Goal: Task Accomplishment & Management: Manage account settings

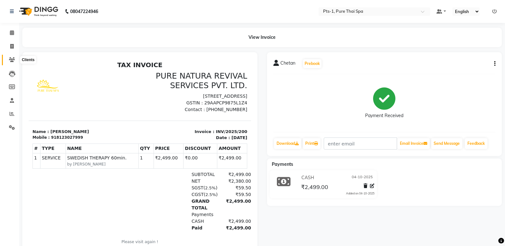
click at [13, 60] on icon at bounding box center [12, 59] width 6 height 5
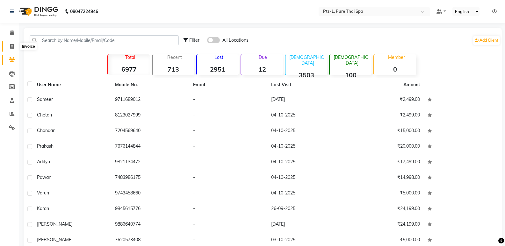
click at [12, 46] on icon at bounding box center [12, 46] width 4 height 5
select select "service"
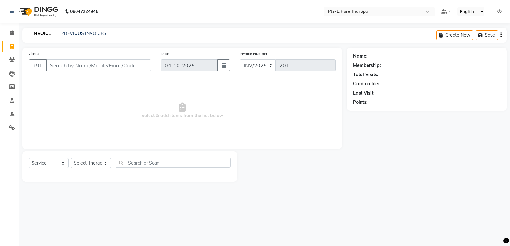
click at [75, 64] on input "Client" at bounding box center [98, 65] width 105 height 12
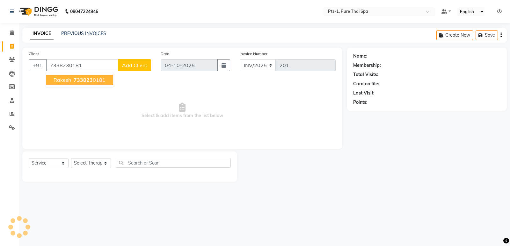
type input "7338230181"
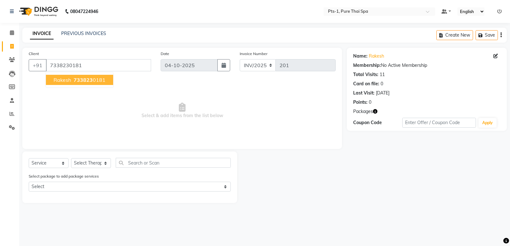
click at [62, 80] on span "Rakesh" at bounding box center [63, 80] width 18 height 6
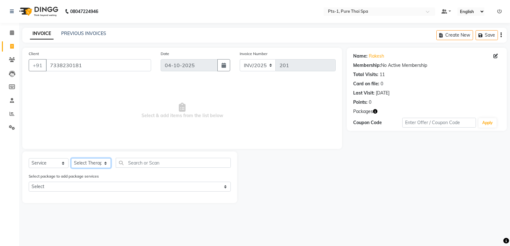
click at [87, 162] on select "Select Therapist Anand Annie anyone Babu Bela Gia Jeje Jenny Jincy JOE Lilly Lu…" at bounding box center [91, 163] width 40 height 10
select select "51729"
click at [71, 158] on select "Select Therapist Anand Annie anyone Babu Bela Gia Jeje Jenny Jincy JOE Lilly Lu…" at bounding box center [91, 163] width 40 height 10
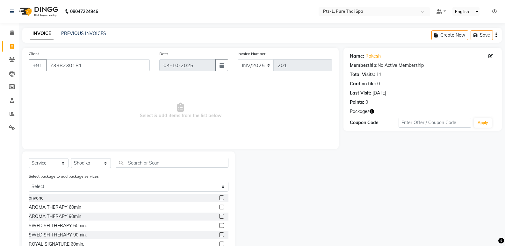
click at [219, 225] on label at bounding box center [221, 225] width 5 height 5
click at [219, 225] on input "checkbox" at bounding box center [221, 226] width 4 height 4
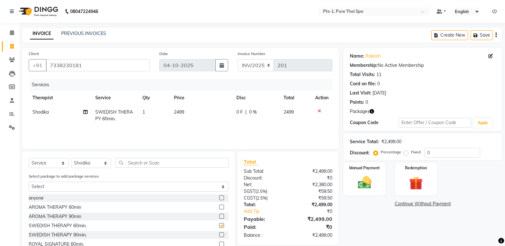
scroll to position [30, 0]
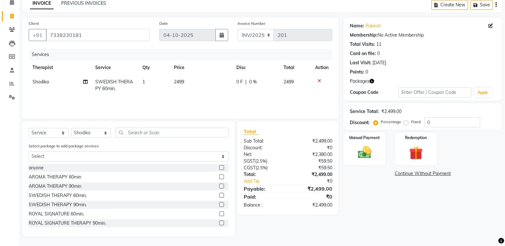
checkbox input "false"
click at [362, 155] on img at bounding box center [364, 152] width 23 height 16
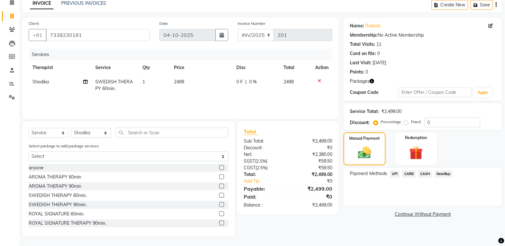
click at [396, 175] on span "UPI" at bounding box center [395, 173] width 10 height 7
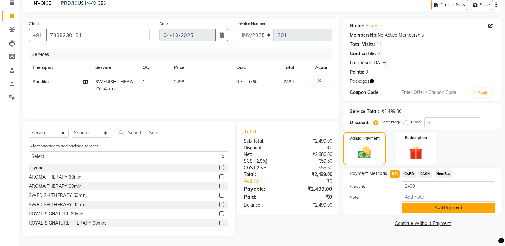
click at [416, 207] on button "Add Payment" at bounding box center [449, 208] width 94 height 10
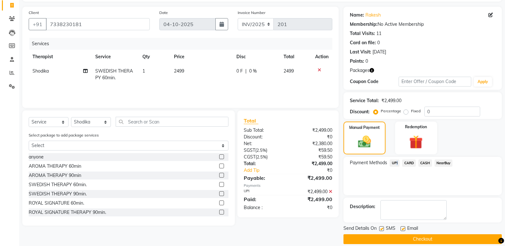
scroll to position [49, 0]
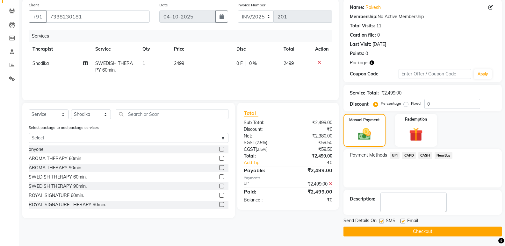
drag, startPoint x: 382, startPoint y: 220, endPoint x: 389, endPoint y: 218, distance: 7.6
click at [382, 219] on label at bounding box center [381, 221] width 5 height 5
click at [382, 219] on input "checkbox" at bounding box center [381, 221] width 4 height 4
checkbox input "false"
click at [403, 221] on label at bounding box center [402, 221] width 5 height 5
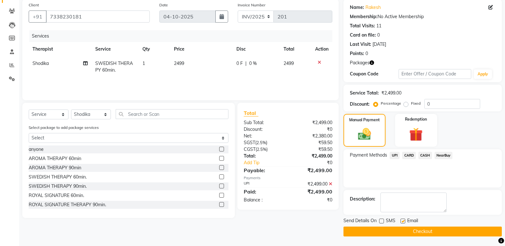
click at [403, 221] on input "checkbox" at bounding box center [402, 221] width 4 height 4
checkbox input "false"
click at [381, 232] on button "Checkout" at bounding box center [422, 232] width 158 height 10
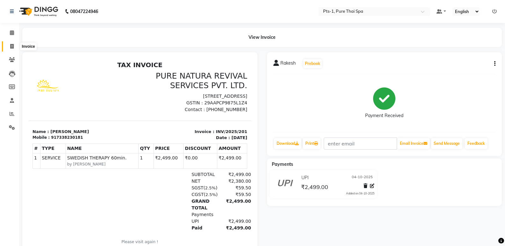
click at [11, 45] on icon at bounding box center [12, 46] width 4 height 5
select select "service"
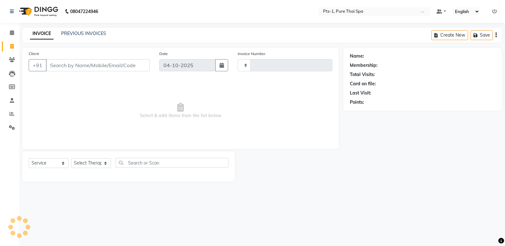
type input "202"
select select "9048"
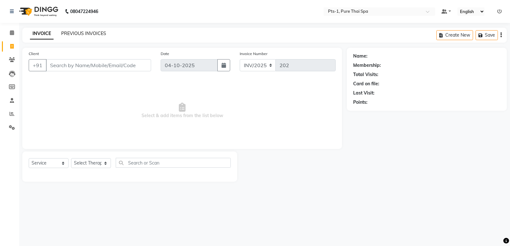
click at [79, 32] on link "PREVIOUS INVOICES" at bounding box center [83, 34] width 45 height 6
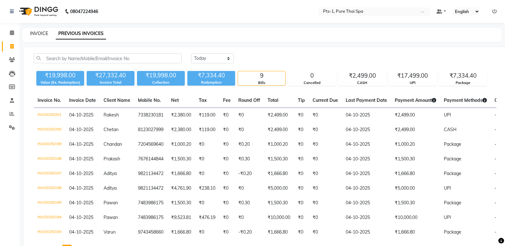
click at [35, 32] on link "INVOICE" at bounding box center [39, 34] width 18 height 6
select select "service"
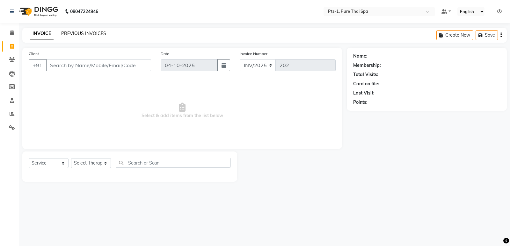
click at [71, 33] on link "PREVIOUS INVOICES" at bounding box center [83, 34] width 45 height 6
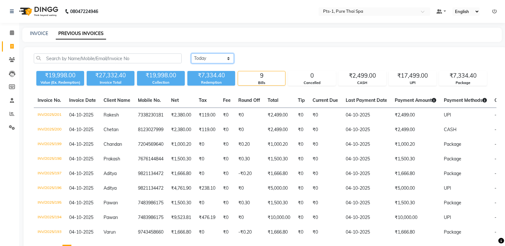
click at [200, 55] on select "Today Yesterday Custom Range" at bounding box center [212, 59] width 43 height 10
click at [191, 54] on select "Today Yesterday Custom Range" at bounding box center [212, 59] width 43 height 10
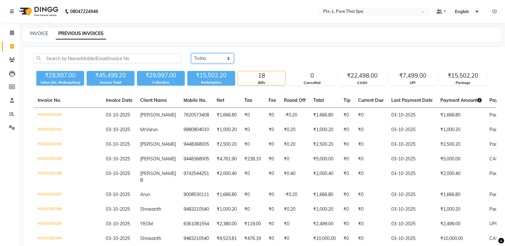
click at [212, 57] on select "Today Yesterday Custom Range" at bounding box center [212, 59] width 43 height 10
select select "range"
click at [191, 54] on select "Today Yesterday Custom Range" at bounding box center [212, 59] width 43 height 10
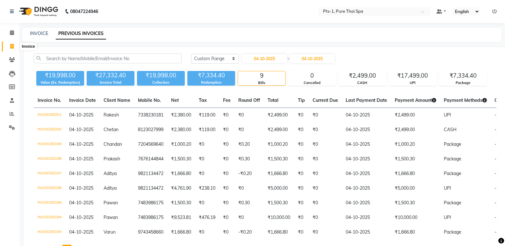
click at [11, 46] on icon at bounding box center [12, 46] width 4 height 5
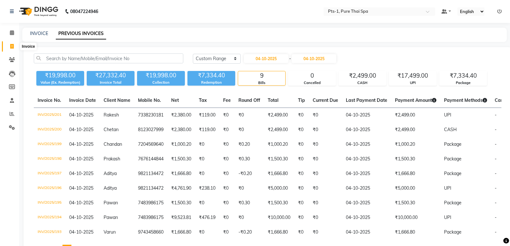
select select "service"
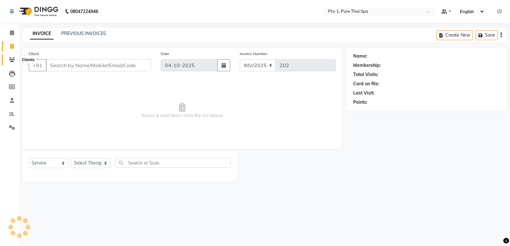
click at [11, 59] on icon at bounding box center [12, 59] width 6 height 5
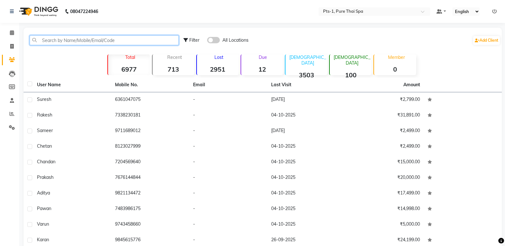
click at [49, 40] on input "text" at bounding box center [104, 40] width 149 height 10
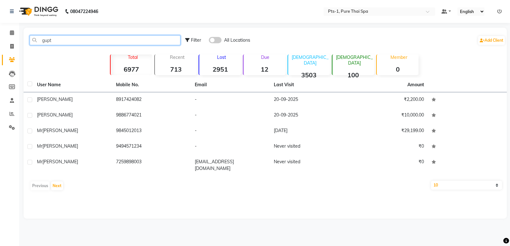
click at [81, 40] on input "gupt" at bounding box center [105, 40] width 151 height 10
type input "g"
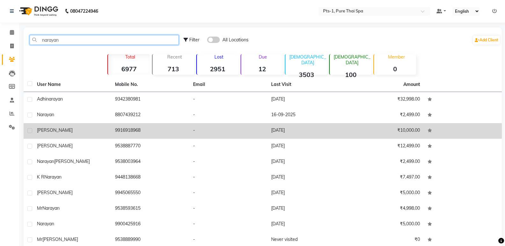
scroll to position [30, 0]
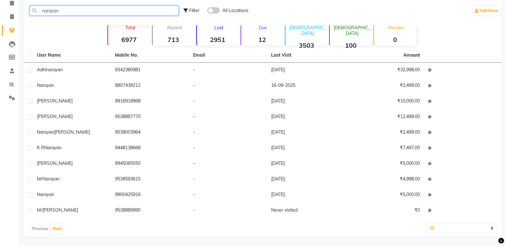
click at [85, 13] on input "narayan" at bounding box center [104, 11] width 149 height 10
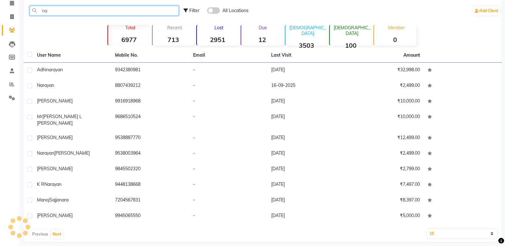
type input "n"
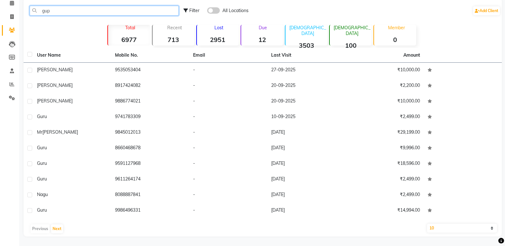
scroll to position [0, 0]
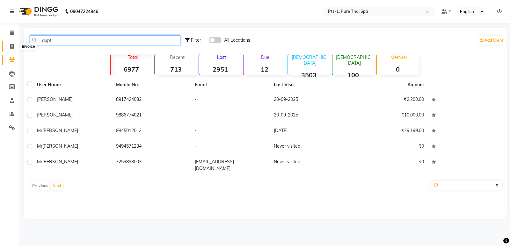
type input "gupt"
click at [12, 46] on icon at bounding box center [12, 46] width 4 height 5
select select "service"
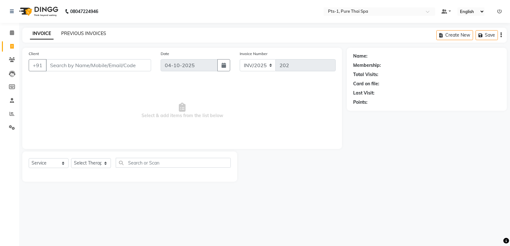
click at [77, 32] on link "PREVIOUS INVOICES" at bounding box center [83, 34] width 45 height 6
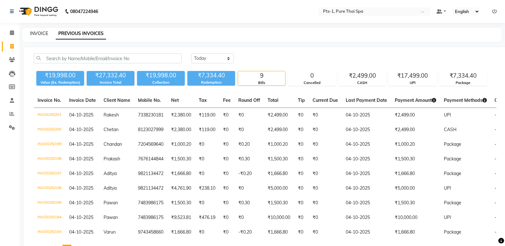
click at [39, 33] on link "INVOICE" at bounding box center [39, 34] width 18 height 6
select select "service"
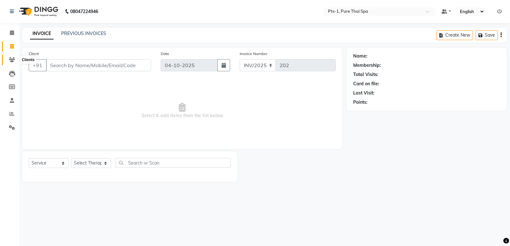
click at [15, 58] on icon at bounding box center [12, 59] width 6 height 5
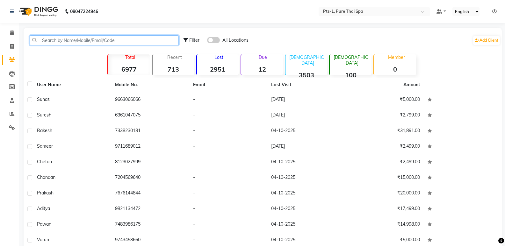
click at [77, 39] on input "text" at bounding box center [104, 40] width 149 height 10
click at [50, 43] on input "text" at bounding box center [104, 40] width 149 height 10
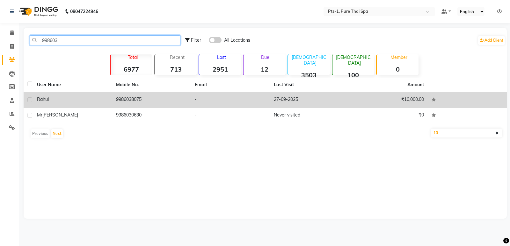
type input "998603"
click at [139, 100] on td "9986038075" at bounding box center [151, 100] width 79 height 16
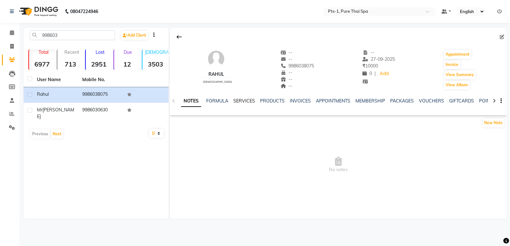
click at [235, 99] on link "SERVICES" at bounding box center [244, 101] width 22 height 6
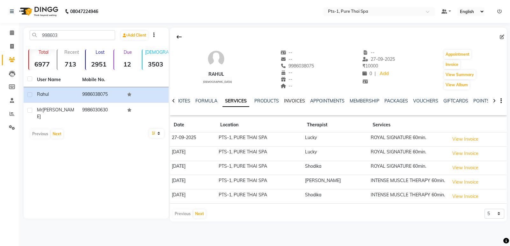
click at [294, 99] on link "INVOICES" at bounding box center [294, 101] width 21 height 6
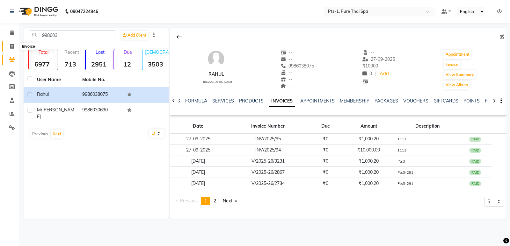
click at [11, 44] on icon at bounding box center [12, 46] width 4 height 5
select select "service"
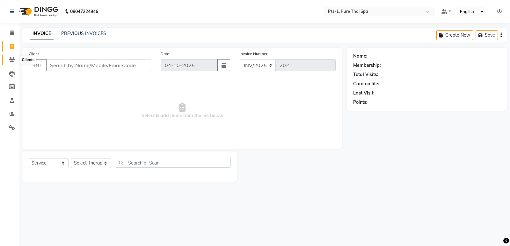
click at [15, 61] on span at bounding box center [11, 59] width 11 height 7
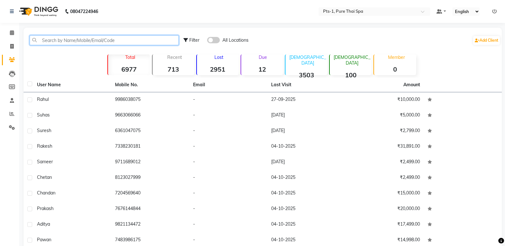
click at [87, 40] on input "text" at bounding box center [104, 40] width 149 height 10
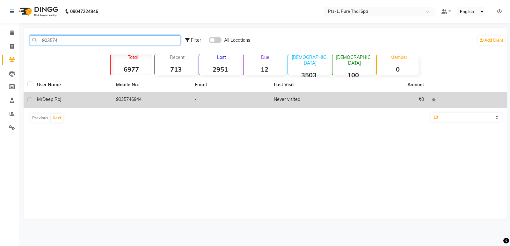
type input "903574"
click at [140, 102] on td "9035746944" at bounding box center [151, 100] width 79 height 16
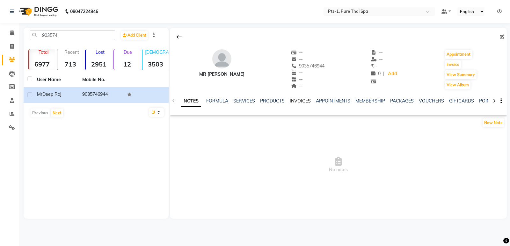
click at [303, 103] on link "INVOICES" at bounding box center [300, 101] width 21 height 6
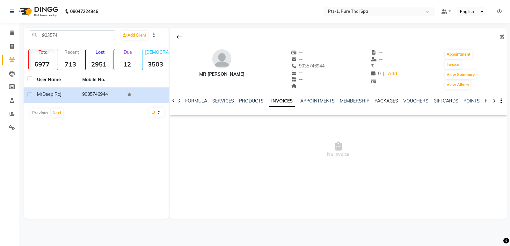
click at [385, 101] on link "PACKAGES" at bounding box center [386, 101] width 24 height 6
click at [263, 102] on link "INVOICES" at bounding box center [263, 101] width 21 height 6
click at [224, 101] on link "SERVICES" at bounding box center [223, 101] width 22 height 6
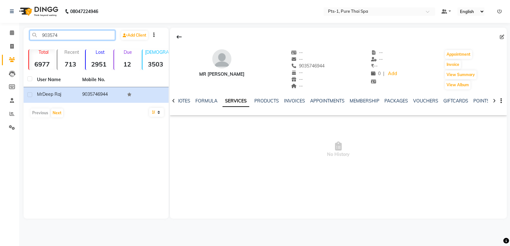
click at [67, 36] on input "903574" at bounding box center [72, 35] width 85 height 10
drag, startPoint x: 62, startPoint y: 35, endPoint x: 13, endPoint y: 32, distance: 49.5
click at [13, 32] on app-home "08047224946 Select Location × Pts-1, Pure Thai Spa Default Panel My Panel Engli…" at bounding box center [255, 114] width 510 height 228
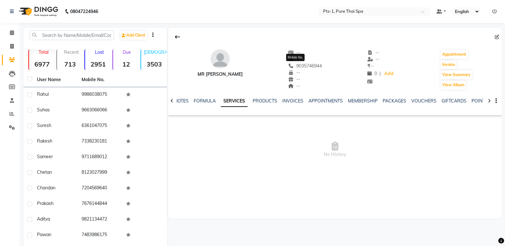
drag, startPoint x: 313, startPoint y: 66, endPoint x: 285, endPoint y: 66, distance: 28.7
click at [285, 66] on div "Mr Deep Raj -- -- 9035746944 Mobile No. -- -- -- -- -- ₹ -- 0 | Add Appointment…" at bounding box center [335, 66] width 334 height 47
copy span "9035746944"
click at [9, 48] on span at bounding box center [11, 46] width 11 height 7
select select "service"
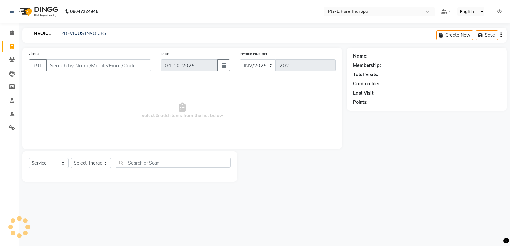
click at [82, 65] on input "Client" at bounding box center [98, 65] width 105 height 12
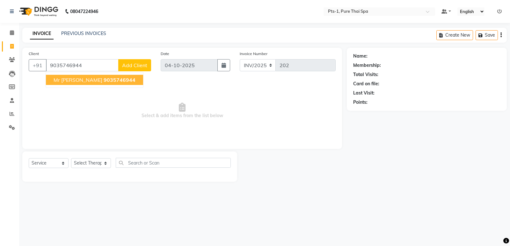
click at [121, 78] on button "Mr Deep Raj 9035746944" at bounding box center [94, 80] width 97 height 10
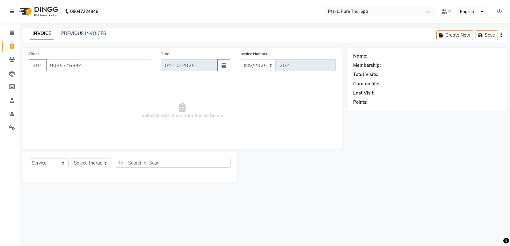
type input "9035746944"
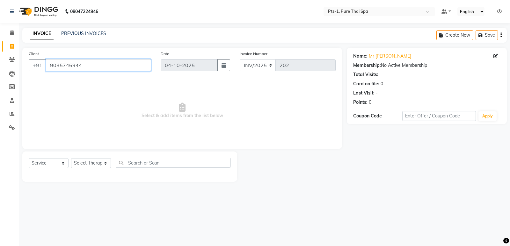
drag, startPoint x: 100, startPoint y: 66, endPoint x: 0, endPoint y: 66, distance: 100.0
click at [0, 66] on app-home "08047224946 Select Location × Pts-1, Pure Thai Spa Default Panel My Panel Engli…" at bounding box center [255, 95] width 510 height 191
click at [14, 57] on icon at bounding box center [12, 59] width 6 height 5
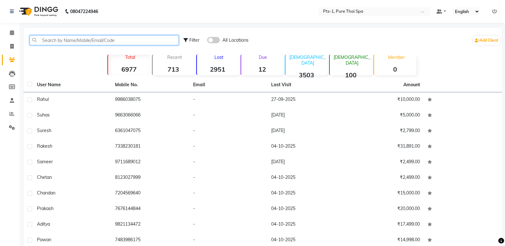
click at [42, 39] on input "text" at bounding box center [104, 40] width 149 height 10
click at [145, 53] on div "Total 6977" at bounding box center [128, 64] width 42 height 22
click at [61, 41] on input "text" at bounding box center [104, 40] width 149 height 10
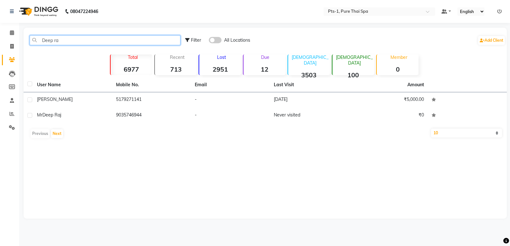
type input "Deep raj"
drag, startPoint x: 70, startPoint y: 41, endPoint x: 0, endPoint y: 48, distance: 70.4
click at [0, 48] on app-home "08047224946 Select Location × Pts-1, Pure Thai Spa Default Panel My Panel Engli…" at bounding box center [255, 114] width 510 height 228
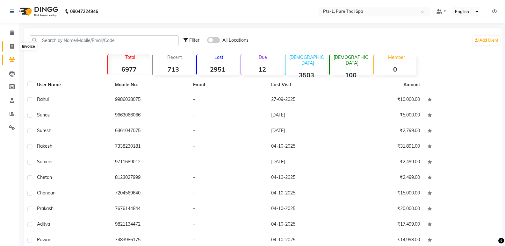
click at [8, 49] on span at bounding box center [11, 46] width 11 height 7
select select "service"
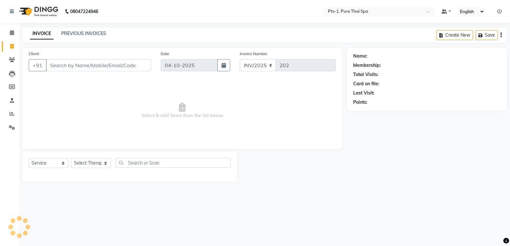
click at [68, 68] on input "Client" at bounding box center [98, 65] width 105 height 12
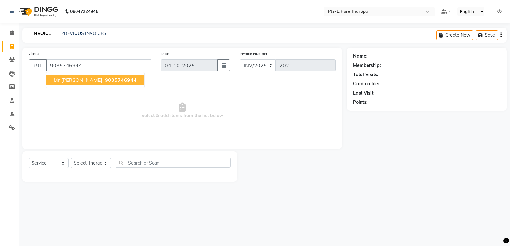
type input "9035746944"
click at [105, 80] on span "9035746944" at bounding box center [121, 80] width 32 height 6
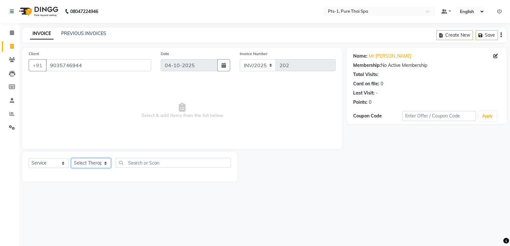
click at [106, 166] on select "Select Therapist [PERSON_NAME] anyone [PERSON_NAME] Jeje [PERSON_NAME] [PERSON_…" at bounding box center [91, 163] width 40 height 10
select select "34866"
click at [71, 158] on select "Select Therapist [PERSON_NAME] anyone [PERSON_NAME] Jeje [PERSON_NAME] [PERSON_…" at bounding box center [91, 163] width 40 height 10
click at [49, 162] on select "Select Service Product Membership Package Voucher Prepaid Gift Card" at bounding box center [49, 163] width 40 height 10
select select "package"
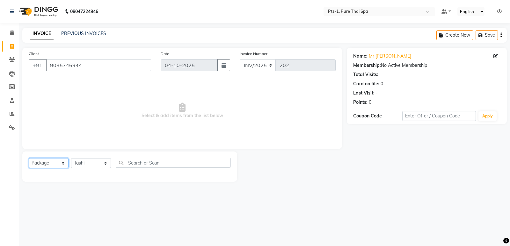
click at [29, 158] on select "Select Service Product Membership Package Voucher Prepaid Gift Card" at bounding box center [49, 163] width 40 height 10
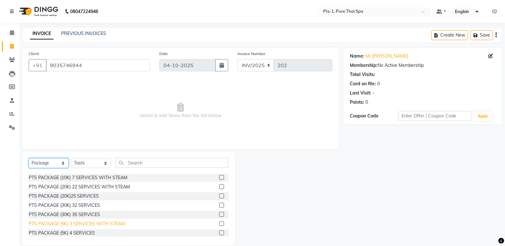
scroll to position [75, 0]
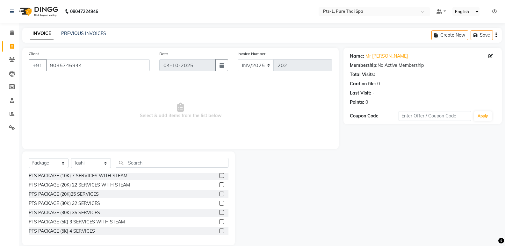
click at [220, 223] on div at bounding box center [223, 222] width 9 height 8
click at [219, 222] on label at bounding box center [221, 221] width 5 height 5
click at [219, 222] on input "checkbox" at bounding box center [221, 222] width 4 height 4
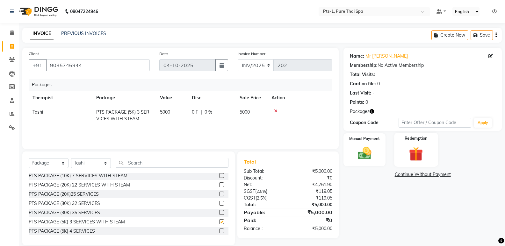
checkbox input "false"
click at [377, 154] on div "Manual Payment" at bounding box center [365, 150] width 44 height 34
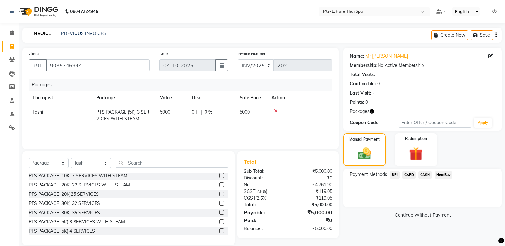
click at [394, 174] on span "UPI" at bounding box center [395, 174] width 10 height 7
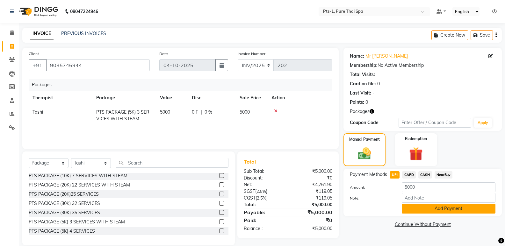
click at [419, 206] on button "Add Payment" at bounding box center [449, 209] width 94 height 10
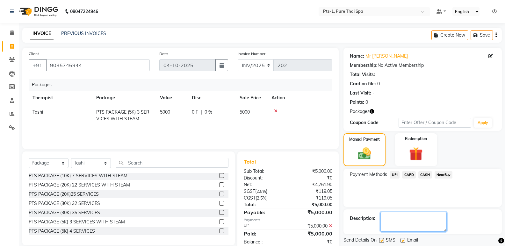
click at [395, 226] on textarea at bounding box center [413, 222] width 66 height 20
type textarea "1120"
click at [403, 242] on label at bounding box center [402, 240] width 5 height 5
click at [403, 242] on input "checkbox" at bounding box center [402, 241] width 4 height 4
checkbox input "false"
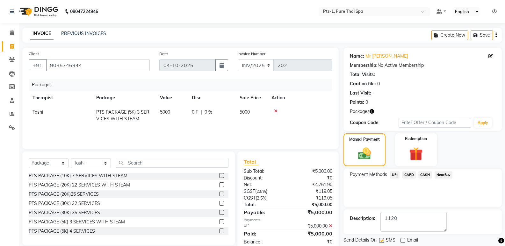
click at [382, 242] on label at bounding box center [381, 240] width 5 height 5
click at [382, 242] on input "checkbox" at bounding box center [381, 241] width 4 height 4
checkbox input "false"
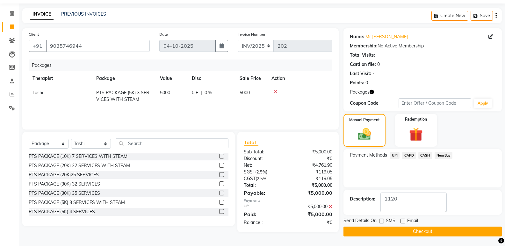
click at [413, 228] on button "Checkout" at bounding box center [422, 232] width 158 height 10
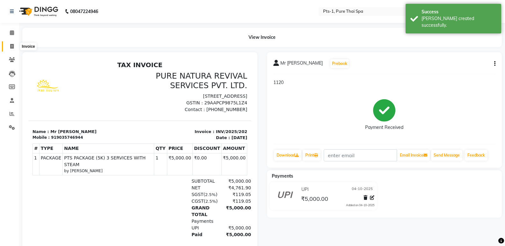
click at [10, 47] on icon at bounding box center [12, 46] width 4 height 5
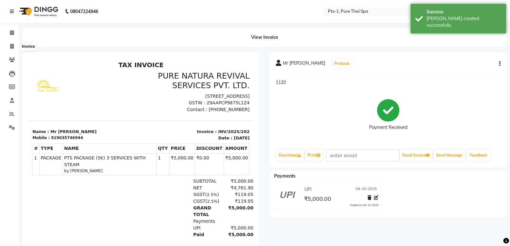
select select "service"
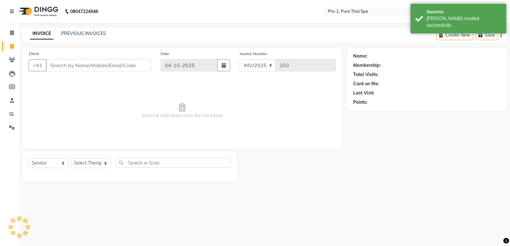
click at [75, 70] on input "Client" at bounding box center [98, 65] width 105 height 12
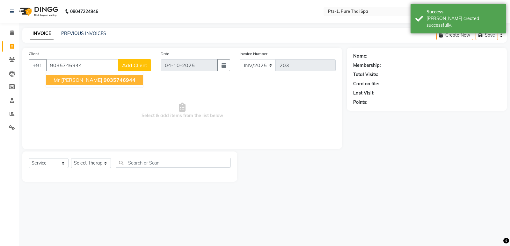
click at [114, 78] on span "9035746944" at bounding box center [120, 80] width 32 height 6
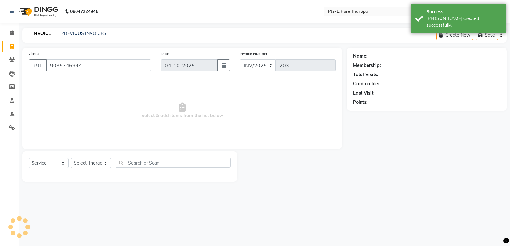
type input "9035746944"
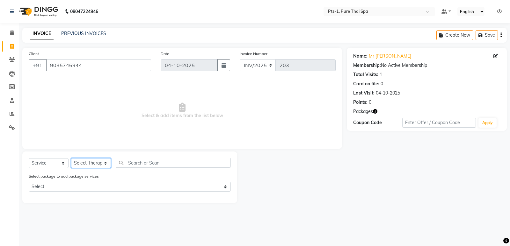
click at [100, 162] on select "Select Therapist [PERSON_NAME] anyone [PERSON_NAME] Jeje [PERSON_NAME] [PERSON_…" at bounding box center [91, 163] width 40 height 10
select select "51729"
click at [71, 158] on select "Select Therapist [PERSON_NAME] anyone [PERSON_NAME] Jeje [PERSON_NAME] [PERSON_…" at bounding box center [91, 163] width 40 height 10
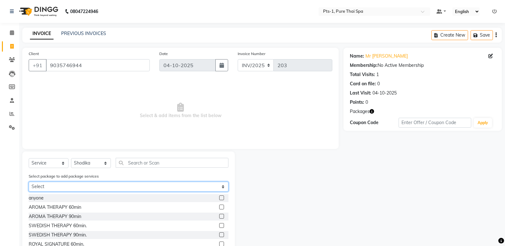
drag, startPoint x: 71, startPoint y: 184, endPoint x: 71, endPoint y: 191, distance: 6.1
click at [71, 184] on select "Select PTS PACKAGE (5K) 3 SERVICES WITH STEAM" at bounding box center [129, 187] width 200 height 10
select select "1: Object"
click at [29, 182] on select "Select PTS PACKAGE (5K) 3 SERVICES WITH STEAM" at bounding box center [129, 187] width 200 height 10
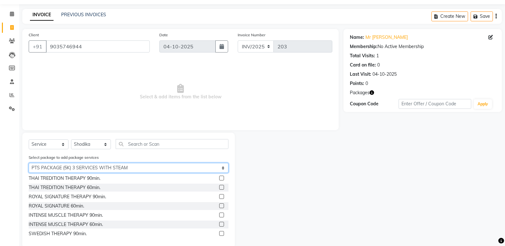
scroll to position [30, 0]
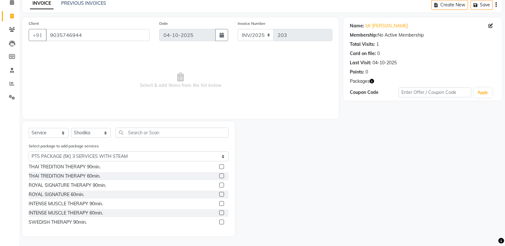
click at [219, 214] on label at bounding box center [221, 213] width 5 height 5
click at [219, 214] on input "checkbox" at bounding box center [221, 213] width 4 height 4
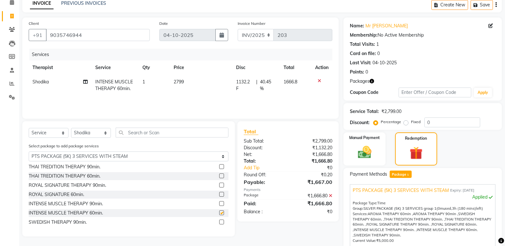
checkbox input "false"
click at [100, 134] on select "Select Therapist [PERSON_NAME] anyone [PERSON_NAME] Jeje [PERSON_NAME] [PERSON_…" at bounding box center [91, 133] width 40 height 10
select select "91269"
click at [71, 128] on select "Select Therapist [PERSON_NAME] anyone [PERSON_NAME] Jeje [PERSON_NAME] [PERSON_…" at bounding box center [91, 133] width 40 height 10
click at [219, 193] on label at bounding box center [221, 194] width 5 height 5
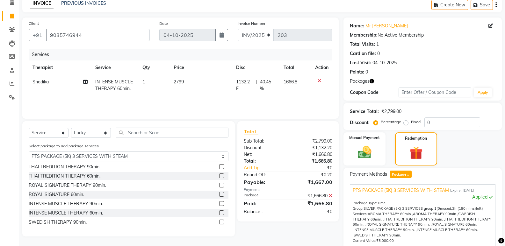
click at [219, 193] on input "checkbox" at bounding box center [221, 195] width 4 height 4
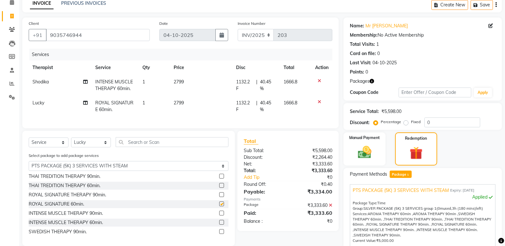
checkbox input "false"
click at [319, 80] on icon at bounding box center [320, 81] width 4 height 4
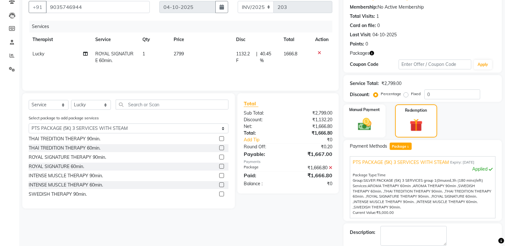
scroll to position [92, 0]
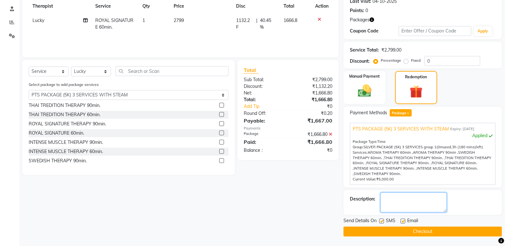
click at [405, 199] on textarea at bounding box center [413, 203] width 66 height 20
type textarea "1120"
click at [402, 219] on label at bounding box center [402, 221] width 5 height 5
click at [402, 219] on input "checkbox" at bounding box center [402, 221] width 4 height 4
checkbox input "false"
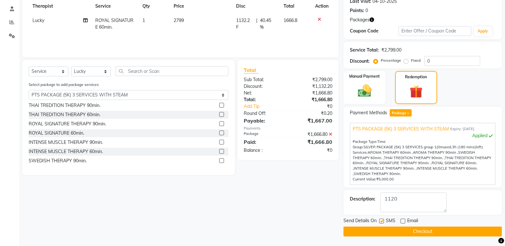
click at [380, 223] on label at bounding box center [381, 221] width 5 height 5
click at [380, 223] on input "checkbox" at bounding box center [381, 221] width 4 height 4
checkbox input "false"
click at [380, 234] on button "Checkout" at bounding box center [422, 232] width 158 height 10
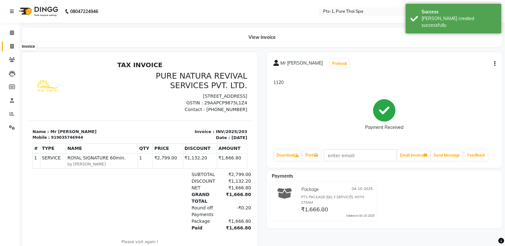
click at [12, 47] on icon at bounding box center [12, 46] width 4 height 5
select select "service"
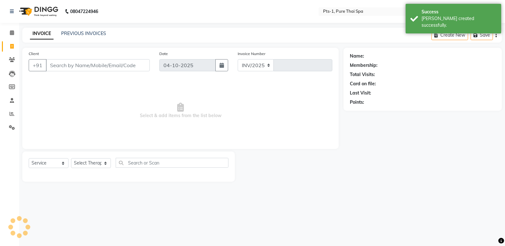
select select "9048"
type input "204"
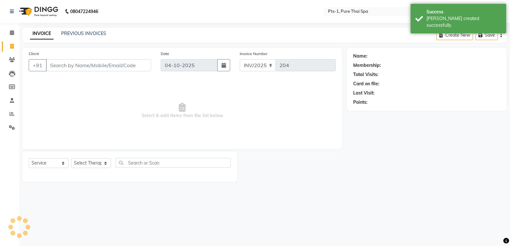
click at [97, 67] on input "Client" at bounding box center [98, 65] width 105 height 12
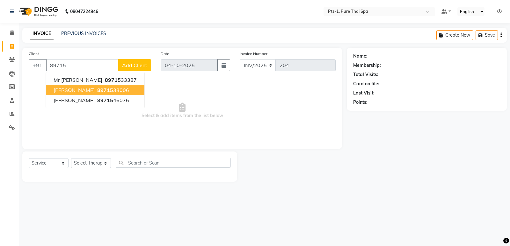
click at [110, 92] on button "Nagesh 89715 33006" at bounding box center [95, 90] width 98 height 10
type input "8971533006"
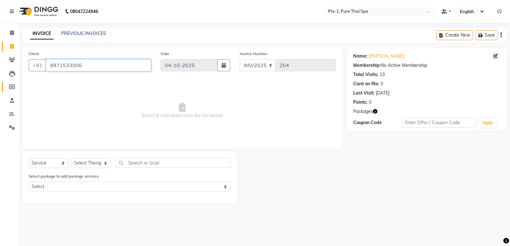
drag, startPoint x: 92, startPoint y: 67, endPoint x: 5, endPoint y: 90, distance: 90.7
click at [0, 82] on app-home "08047224946 Select Location × Pts-1, Pure Thai Spa Default Panel My Panel Engli…" at bounding box center [255, 106] width 510 height 213
click at [10, 60] on icon at bounding box center [12, 59] width 6 height 5
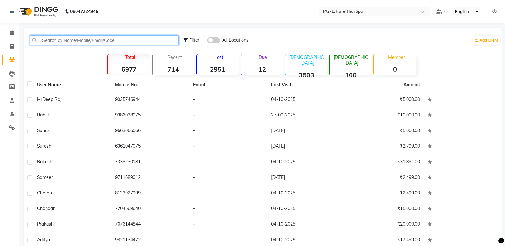
click at [58, 41] on input "text" at bounding box center [104, 40] width 149 height 10
paste input "8971533006"
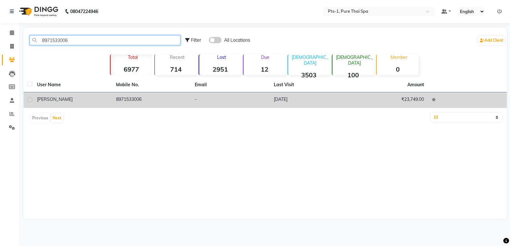
type input "8971533006"
click at [129, 98] on td "8971533006" at bounding box center [151, 100] width 79 height 16
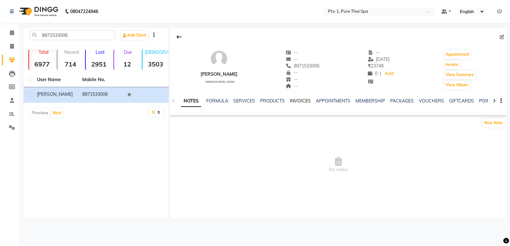
click at [291, 100] on link "INVOICES" at bounding box center [300, 101] width 21 height 6
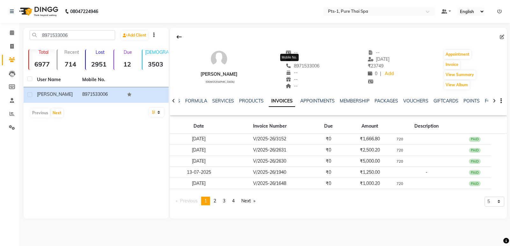
drag, startPoint x: 310, startPoint y: 65, endPoint x: 280, endPoint y: 65, distance: 29.9
click at [280, 65] on div "Nagesh male -- -- 8971533006 Mobile No. -- -- -- -- 11-09-2025 ₹ 23749 0 | Add …" at bounding box center [338, 66] width 337 height 47
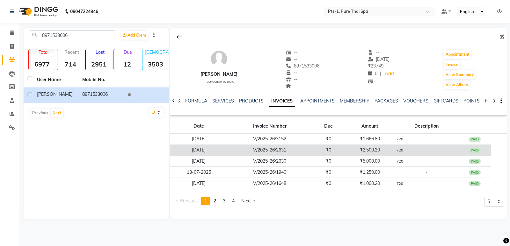
copy span "8971533006"
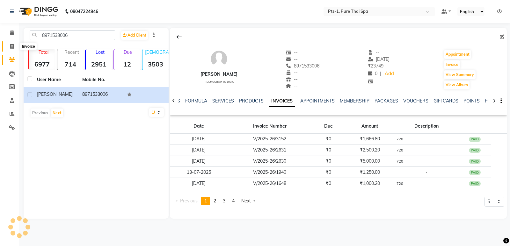
click at [13, 47] on icon at bounding box center [12, 46] width 4 height 5
select select "service"
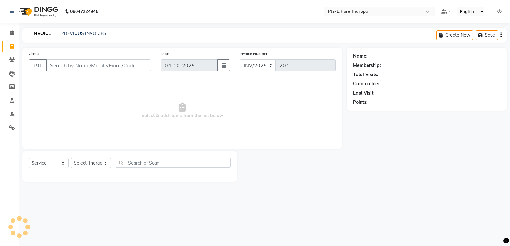
click at [66, 60] on input "Client" at bounding box center [98, 65] width 105 height 12
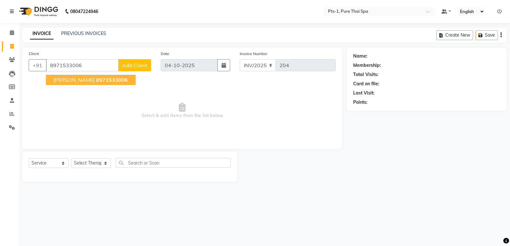
click at [104, 83] on span "8971533006" at bounding box center [112, 80] width 32 height 6
type input "8971533006"
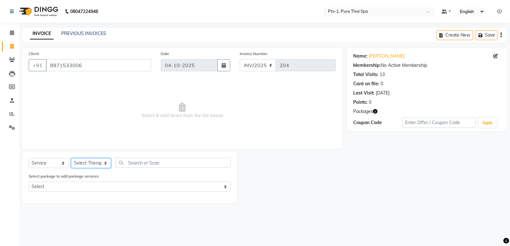
click at [97, 163] on select "Select Therapist [PERSON_NAME] anyone [PERSON_NAME] Jeje [PERSON_NAME] [PERSON_…" at bounding box center [91, 163] width 40 height 10
select select "61014"
click at [71, 158] on select "Select Therapist [PERSON_NAME] anyone [PERSON_NAME] Jeje [PERSON_NAME] [PERSON_…" at bounding box center [91, 163] width 40 height 10
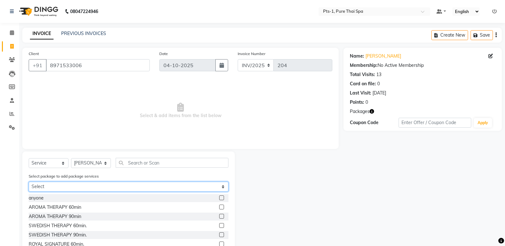
click at [44, 183] on select "Select PTS PACKAGE (5K) 3 SERVICES WITH STEAM" at bounding box center [129, 187] width 200 height 10
select select "1: Object"
click at [29, 182] on select "Select PTS PACKAGE (5K) 3 SERVICES WITH STEAM" at bounding box center [129, 187] width 200 height 10
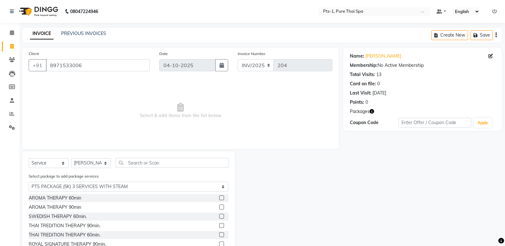
click at [219, 216] on label at bounding box center [221, 216] width 5 height 5
click at [219, 216] on input "checkbox" at bounding box center [221, 217] width 4 height 4
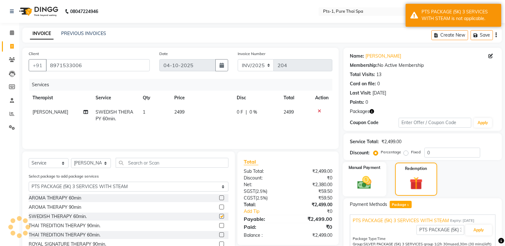
checkbox input "false"
click at [411, 153] on label "Fixed" at bounding box center [416, 152] width 10 height 6
click at [405, 153] on input "Fixed" at bounding box center [407, 152] width 4 height 4
radio input "true"
drag, startPoint x: 436, startPoint y: 152, endPoint x: 389, endPoint y: 155, distance: 47.2
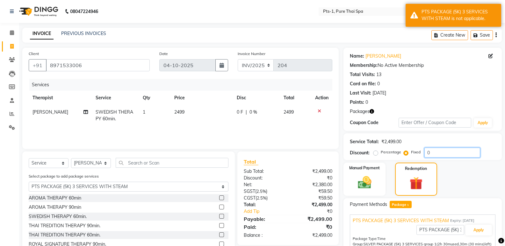
click at [396, 152] on div "Percentage Fixed 0" at bounding box center [427, 153] width 105 height 10
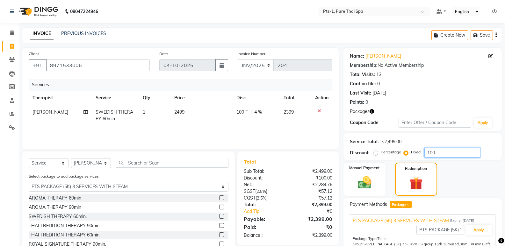
type input "100"
drag, startPoint x: 90, startPoint y: 65, endPoint x: 0, endPoint y: 74, distance: 90.3
click at [0, 72] on app-home "08047224946 Select Location × Pts-1, Pure Thai Spa Default Panel My Panel Engli…" at bounding box center [252, 153] width 505 height 307
click at [10, 60] on icon at bounding box center [12, 59] width 6 height 5
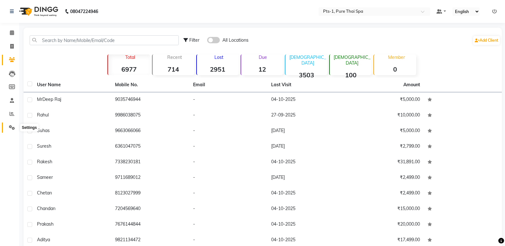
click at [12, 128] on icon at bounding box center [12, 127] width 6 height 5
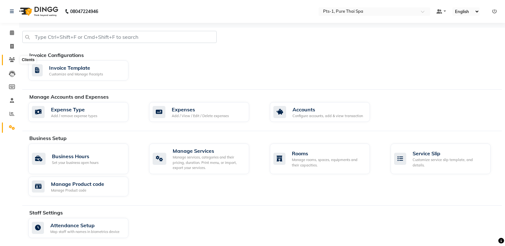
click at [12, 63] on span at bounding box center [11, 59] width 11 height 7
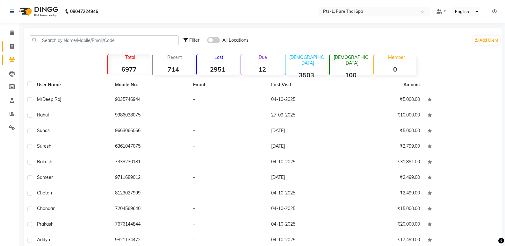
click at [6, 42] on link "Invoice" at bounding box center [9, 46] width 15 height 11
select select "service"
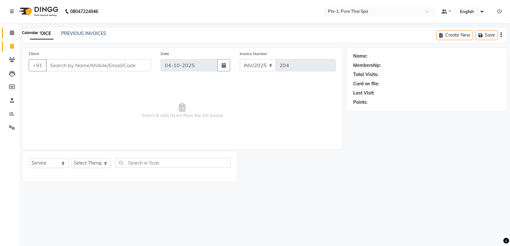
click at [12, 35] on span at bounding box center [11, 32] width 11 height 7
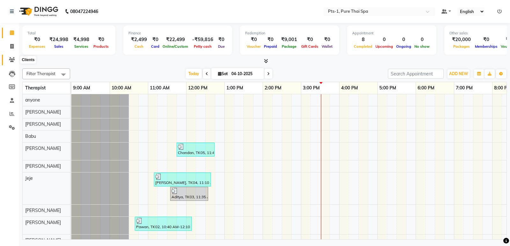
click at [12, 58] on icon at bounding box center [12, 59] width 6 height 5
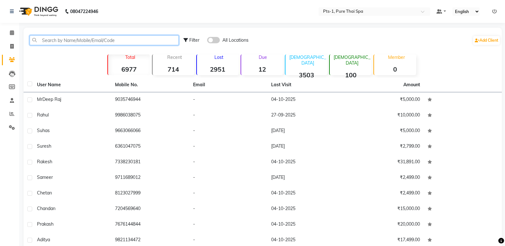
click at [141, 42] on input "text" at bounding box center [104, 40] width 149 height 10
paste input "8971533006"
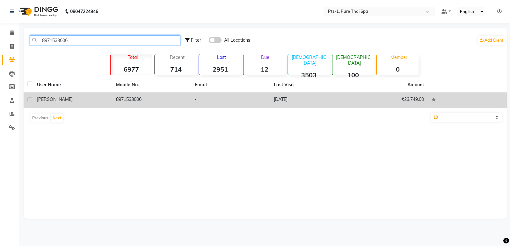
type input "8971533006"
click at [144, 97] on td "8971533006" at bounding box center [151, 100] width 79 height 16
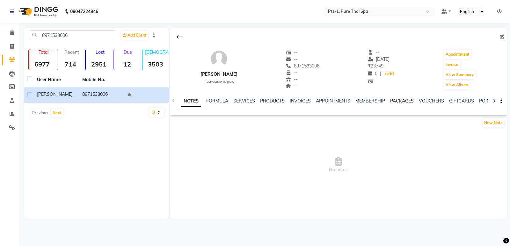
click at [403, 99] on link "PACKAGES" at bounding box center [402, 101] width 24 height 6
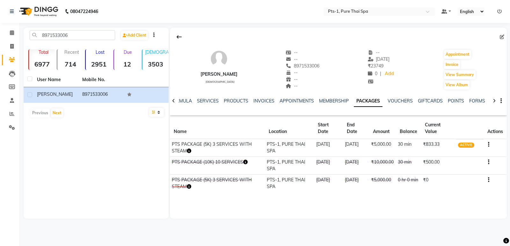
click at [464, 146] on span "ACTIVE" at bounding box center [466, 145] width 16 height 5
click at [14, 47] on span at bounding box center [11, 46] width 11 height 7
select select "service"
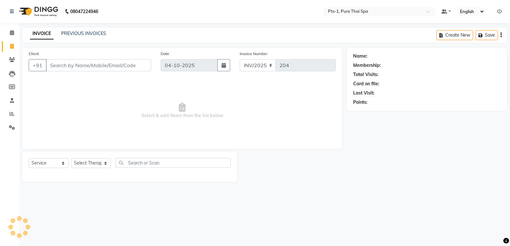
click at [105, 68] on input "Client" at bounding box center [98, 65] width 105 height 12
type input "8971533006"
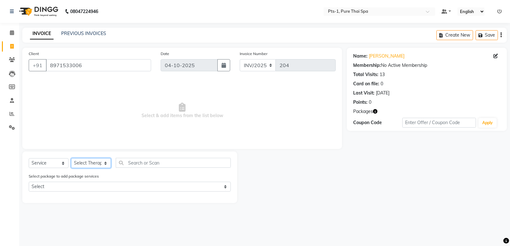
click at [92, 162] on select "Select Therapist [PERSON_NAME] anyone [PERSON_NAME] Jeje [PERSON_NAME] [PERSON_…" at bounding box center [91, 163] width 40 height 10
select select "61014"
click at [71, 158] on select "Select Therapist [PERSON_NAME] anyone [PERSON_NAME] Jeje [PERSON_NAME] [PERSON_…" at bounding box center [91, 163] width 40 height 10
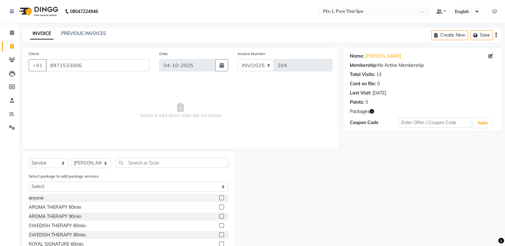
click at [219, 225] on label at bounding box center [221, 225] width 5 height 5
click at [219, 225] on input "checkbox" at bounding box center [221, 226] width 4 height 4
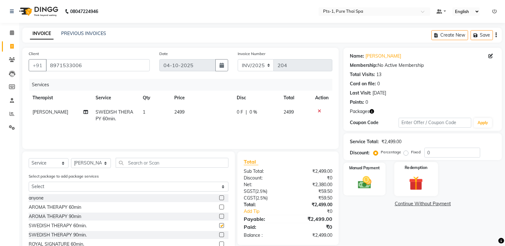
checkbox input "false"
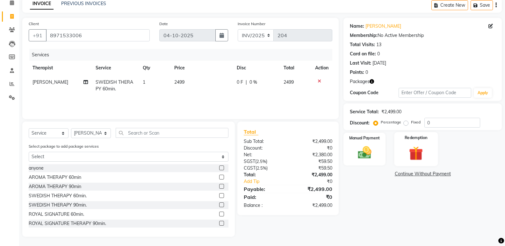
scroll to position [30, 0]
click at [411, 122] on label "Fixed" at bounding box center [416, 122] width 10 height 6
click at [406, 122] on input "Fixed" at bounding box center [407, 122] width 4 height 4
radio input "true"
drag, startPoint x: 438, startPoint y: 123, endPoint x: 397, endPoint y: 123, distance: 41.7
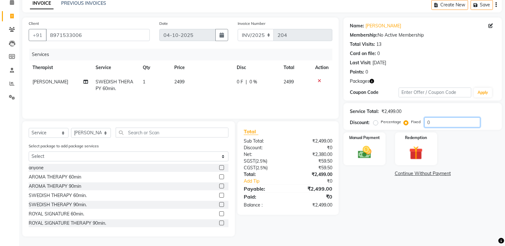
click at [397, 123] on div "Percentage Fixed 0" at bounding box center [427, 123] width 105 height 10
type input "100"
click at [360, 152] on img at bounding box center [364, 152] width 23 height 16
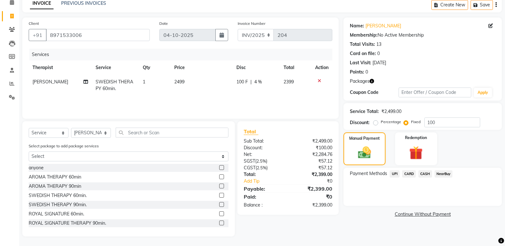
click at [381, 124] on label "Percentage" at bounding box center [391, 122] width 20 height 6
click at [377, 124] on input "Percentage" at bounding box center [377, 122] width 4 height 4
radio input "true"
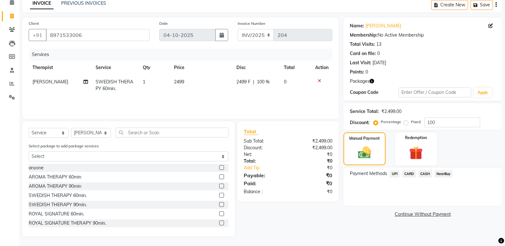
click at [425, 176] on span "CASH" at bounding box center [425, 173] width 14 height 7
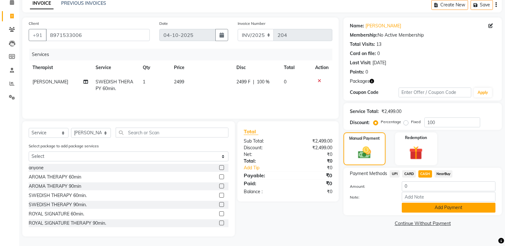
click at [419, 210] on button "Add Payment" at bounding box center [449, 208] width 94 height 10
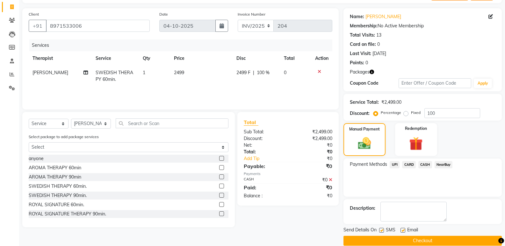
scroll to position [49, 0]
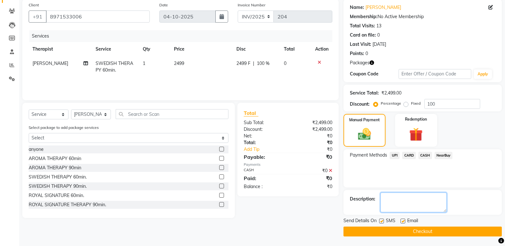
click at [403, 205] on textarea at bounding box center [413, 203] width 66 height 20
type textarea "720"
click at [403, 220] on label at bounding box center [402, 221] width 5 height 5
click at [403, 220] on input "checkbox" at bounding box center [402, 221] width 4 height 4
checkbox input "false"
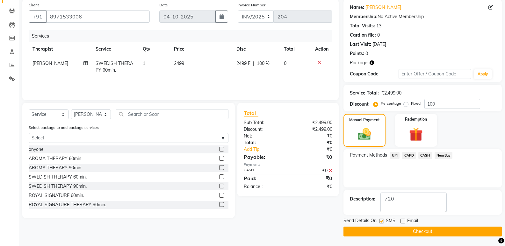
click at [383, 221] on label at bounding box center [381, 221] width 5 height 5
click at [383, 221] on input "checkbox" at bounding box center [381, 221] width 4 height 4
checkbox input "false"
click at [389, 237] on main "INVOICE PREVIOUS INVOICES Create New Save Client +91 8971533006 Date 04-10-2025…" at bounding box center [262, 112] width 486 height 267
click at [387, 231] on button "Checkout" at bounding box center [422, 232] width 158 height 10
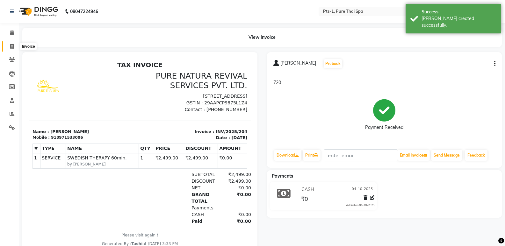
click at [15, 46] on span at bounding box center [11, 46] width 11 height 7
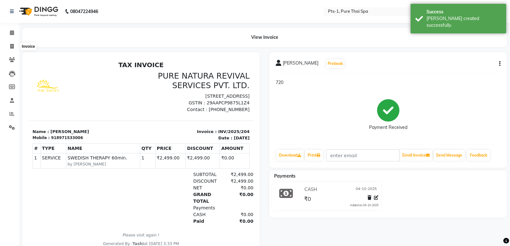
select select "service"
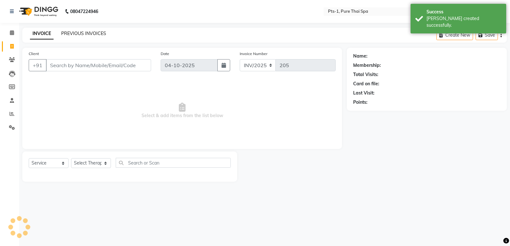
click at [91, 35] on link "PREVIOUS INVOICES" at bounding box center [83, 34] width 45 height 6
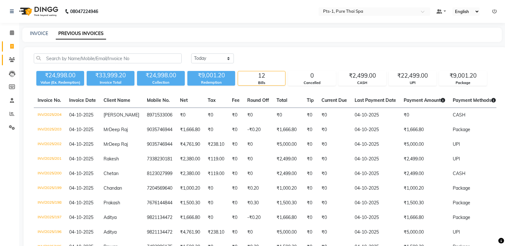
click at [11, 56] on link "Clients" at bounding box center [9, 60] width 15 height 11
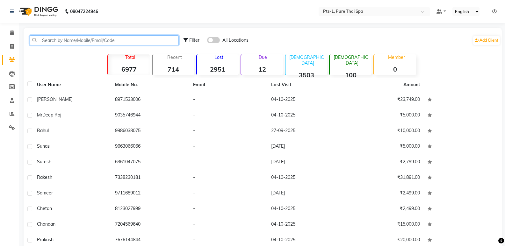
click at [62, 39] on input "text" at bounding box center [104, 40] width 149 height 10
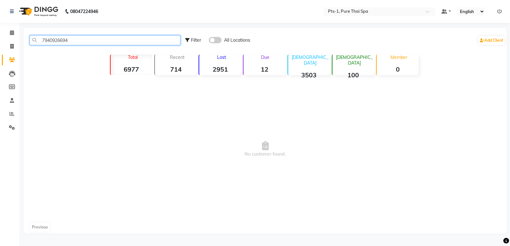
type input "7940926694"
drag, startPoint x: 84, startPoint y: 36, endPoint x: 23, endPoint y: 39, distance: 61.9
click at [23, 39] on main "7940926694 Filter All Locations Add Client Total 6977 Recent 714 Lost 2951 Due …" at bounding box center [264, 136] width 491 height 216
drag, startPoint x: 71, startPoint y: 41, endPoint x: 35, endPoint y: 40, distance: 35.4
click at [35, 40] on input "7940926694" at bounding box center [105, 40] width 151 height 10
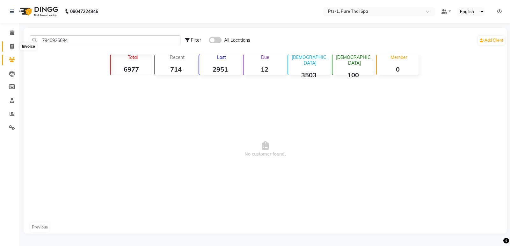
click at [11, 48] on icon at bounding box center [12, 46] width 4 height 5
select select "service"
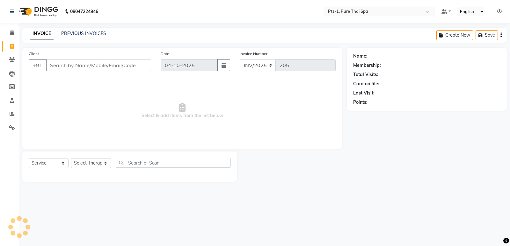
click at [84, 68] on input "Client" at bounding box center [98, 65] width 105 height 12
type input "7940926694"
click at [139, 65] on span "Add Client" at bounding box center [134, 65] width 25 height 6
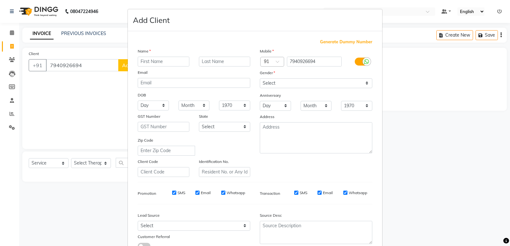
click at [155, 65] on input "text" at bounding box center [164, 62] width 52 height 10
click at [469, 185] on ngb-modal-window "Add Client Generate Dummy Number Name Email DOB Day 01 02 03 04 05 06 07 08 09 …" at bounding box center [255, 123] width 510 height 246
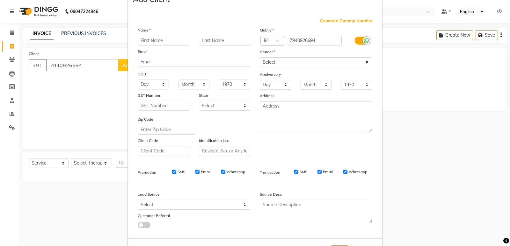
scroll to position [48, 0]
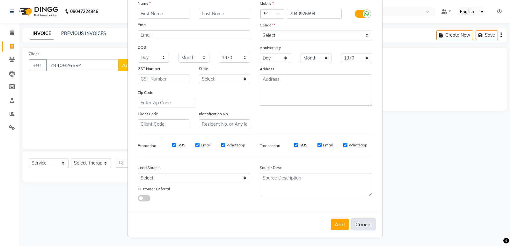
click at [361, 222] on button "Cancel" at bounding box center [363, 225] width 25 height 12
select select
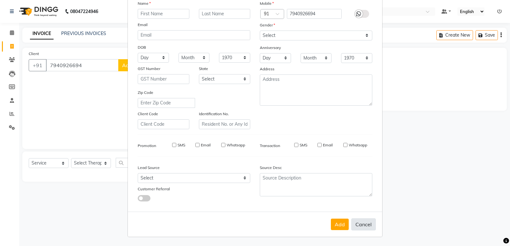
select select
checkbox input "false"
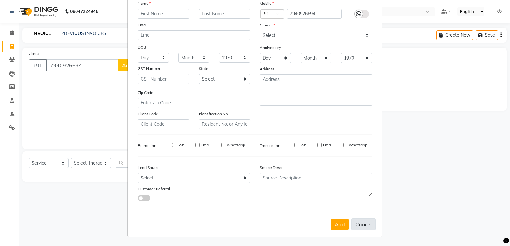
checkbox input "false"
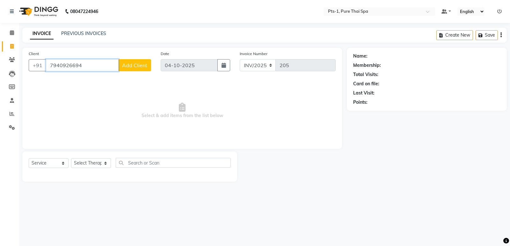
drag, startPoint x: 86, startPoint y: 67, endPoint x: 17, endPoint y: 65, distance: 68.5
click at [23, 62] on div "Client +91 7940926694 Add Client Date 04-10-2025 Invoice Number INV/2025 205 Se…" at bounding box center [182, 98] width 320 height 101
click at [65, 64] on input "9740726694" at bounding box center [82, 65] width 73 height 12
type input "9740926694"
click at [100, 97] on span "Select & add items from the list below" at bounding box center [182, 111] width 307 height 64
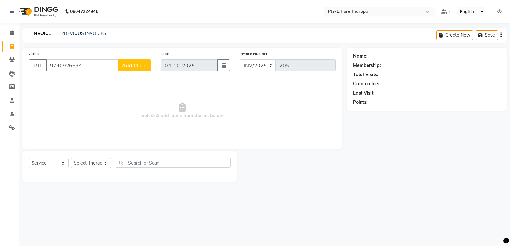
click at [142, 67] on span "Add Client" at bounding box center [134, 65] width 25 height 6
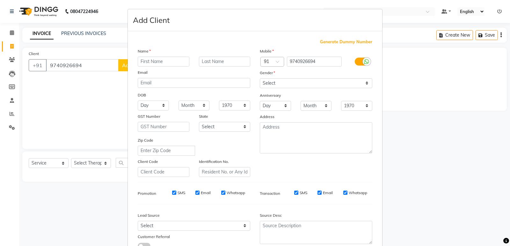
click at [165, 59] on input "text" at bounding box center [164, 62] width 52 height 10
type input "F"
click at [62, 112] on ngb-modal-window "Add Client Generate Dummy Number Name Email DOB Day 01 02 03 04 05 06 07 08 09 …" at bounding box center [255, 123] width 510 height 246
drag, startPoint x: 452, startPoint y: 164, endPoint x: 445, endPoint y: 166, distance: 6.9
click at [452, 165] on ngb-modal-window "Add Client Generate Dummy Number Name Email DOB Day 01 02 03 04 05 06 07 08 09 …" at bounding box center [255, 123] width 510 height 246
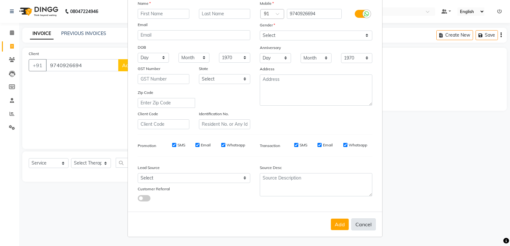
click at [357, 229] on button "Cancel" at bounding box center [363, 225] width 25 height 12
select select
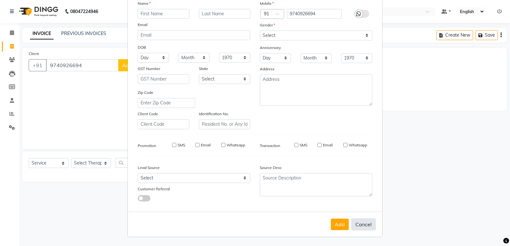
select select
checkbox input "false"
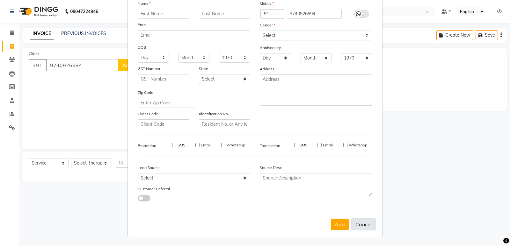
checkbox input "false"
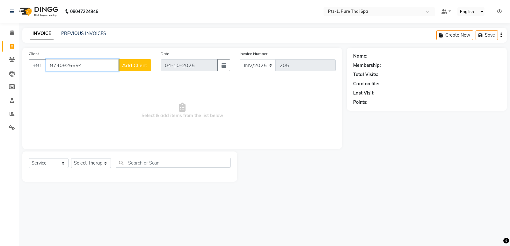
drag, startPoint x: 91, startPoint y: 67, endPoint x: 0, endPoint y: 64, distance: 90.8
click at [0, 64] on app-home "08047224946 Select Location × Pts-1, Pure Thai Spa Default Panel My Panel Engli…" at bounding box center [255, 95] width 510 height 191
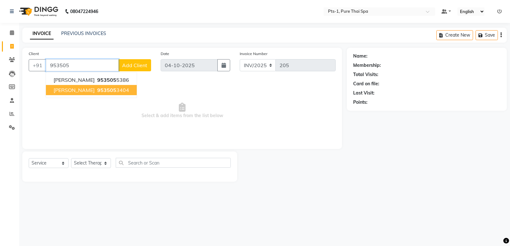
click at [109, 89] on button "Guru Raj 953505 3404" at bounding box center [91, 90] width 91 height 10
type input "9535053404"
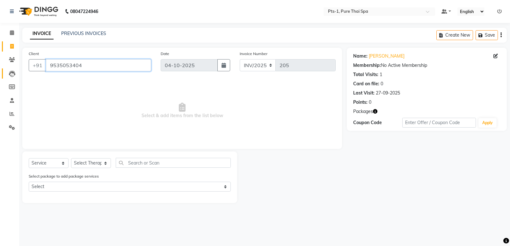
drag, startPoint x: 97, startPoint y: 69, endPoint x: 17, endPoint y: 74, distance: 79.5
click at [15, 68] on app-home "08047224946 Select Location × Pts-1, Pure Thai Spa Default Panel My Panel Engli…" at bounding box center [255, 106] width 510 height 213
click at [9, 60] on icon at bounding box center [12, 59] width 6 height 5
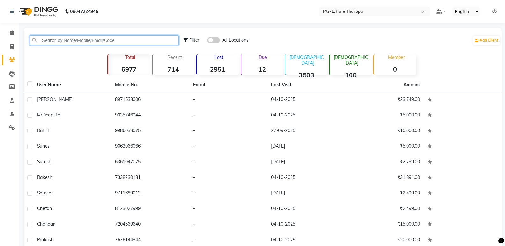
click at [117, 44] on input "text" at bounding box center [104, 40] width 149 height 10
paste input "9535053404"
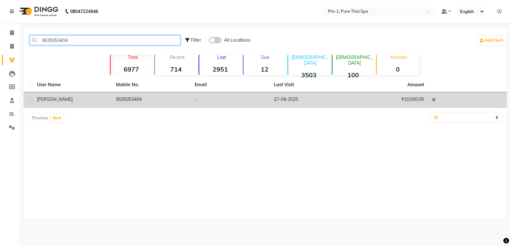
type input "9535053404"
click at [134, 98] on td "9535053404" at bounding box center [151, 100] width 79 height 16
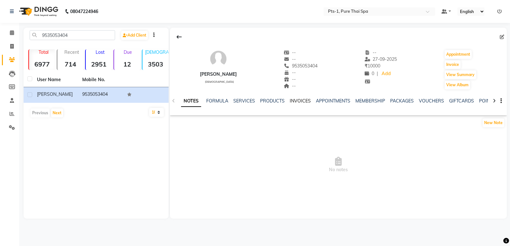
click at [304, 100] on link "INVOICES" at bounding box center [300, 101] width 21 height 6
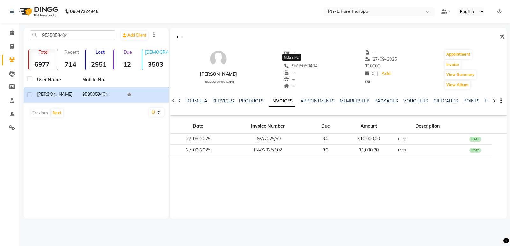
drag, startPoint x: 312, startPoint y: 66, endPoint x: 280, endPoint y: 67, distance: 31.6
click at [280, 67] on div "Guru Raj male -- -- 9535053404 Mobile No. -- -- -- -- 27-09-2025 ₹ 10000 0 | Ad…" at bounding box center [338, 66] width 337 height 47
copy span "9535053404"
click at [11, 45] on icon at bounding box center [12, 46] width 4 height 5
select select "service"
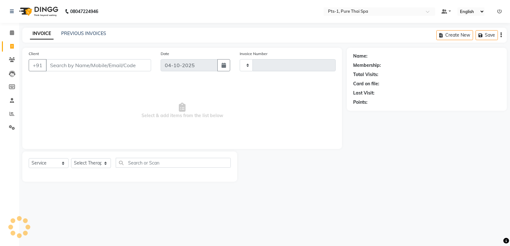
type input "205"
select select "9048"
click at [124, 65] on input "Client" at bounding box center [98, 65] width 105 height 12
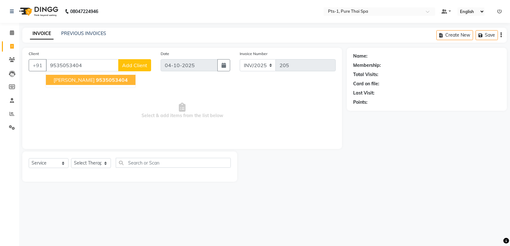
click at [96, 80] on span "9535053404" at bounding box center [112, 80] width 32 height 6
type input "9535053404"
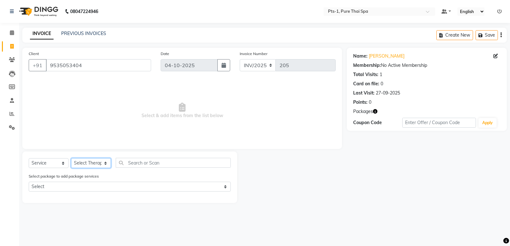
click at [86, 164] on select "Select Therapist [PERSON_NAME] anyone [PERSON_NAME] Jeje [PERSON_NAME] [PERSON_…" at bounding box center [91, 163] width 40 height 10
select select "51729"
click at [71, 158] on select "Select Therapist [PERSON_NAME] anyone [PERSON_NAME] Jeje [PERSON_NAME] [PERSON_…" at bounding box center [91, 163] width 40 height 10
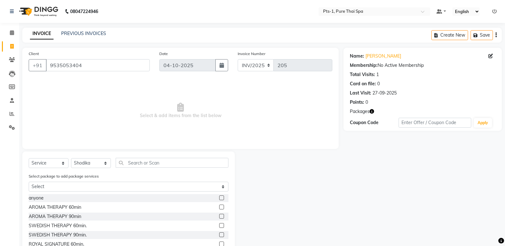
click at [86, 182] on div "Select package to add package services Select PTS PACKAGE (10K) 10 SERVICES" at bounding box center [128, 183] width 209 height 21
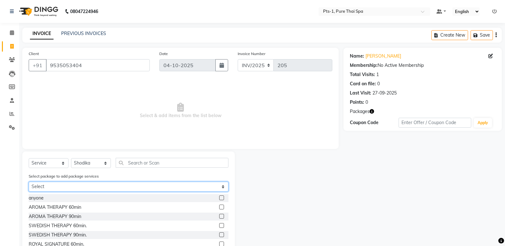
click at [88, 186] on select "Select PTS PACKAGE (10K) 10 SERVICES" at bounding box center [129, 187] width 200 height 10
select select "1: Object"
click at [29, 182] on select "Select PTS PACKAGE (10K) 10 SERVICES" at bounding box center [129, 187] width 200 height 10
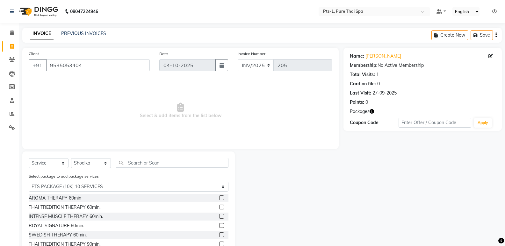
click at [219, 226] on label at bounding box center [221, 225] width 5 height 5
click at [219, 226] on input "checkbox" at bounding box center [221, 226] width 4 height 4
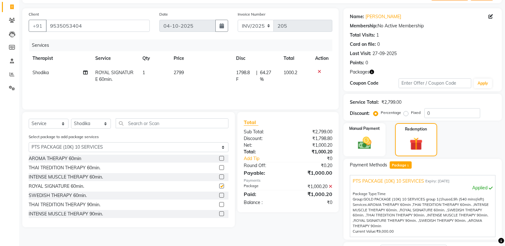
checkbox input "false"
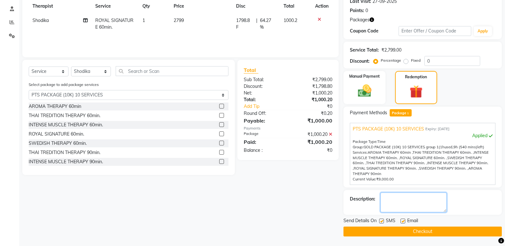
click at [398, 202] on textarea at bounding box center [413, 203] width 66 height 20
type textarea "1112"
click at [404, 220] on label at bounding box center [402, 221] width 5 height 5
click at [404, 220] on input "checkbox" at bounding box center [402, 221] width 4 height 4
checkbox input "false"
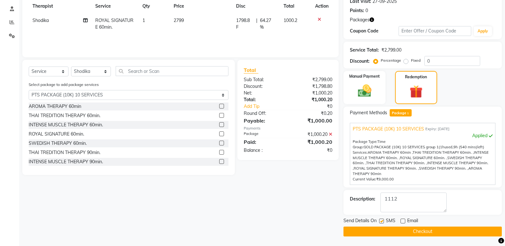
click at [382, 220] on label at bounding box center [381, 221] width 5 height 5
click at [382, 220] on input "checkbox" at bounding box center [381, 221] width 4 height 4
checkbox input "false"
click at [396, 234] on button "Checkout" at bounding box center [422, 232] width 158 height 10
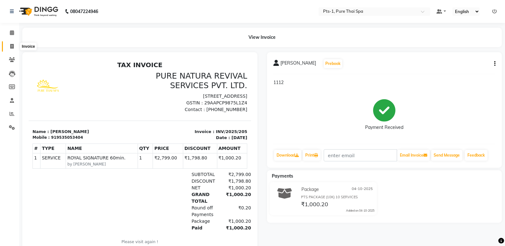
click at [10, 47] on span at bounding box center [11, 46] width 11 height 7
select select "service"
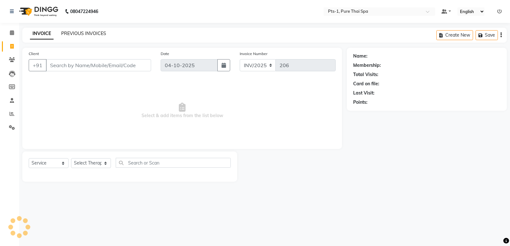
click at [82, 34] on link "PREVIOUS INVOICES" at bounding box center [83, 34] width 45 height 6
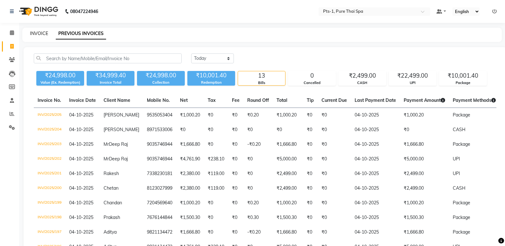
click at [39, 34] on link "INVOICE" at bounding box center [39, 34] width 18 height 6
select select "service"
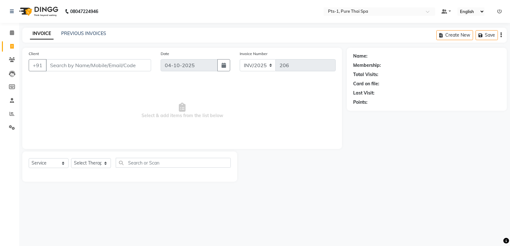
click at [72, 67] on input "Client" at bounding box center [98, 65] width 105 height 12
type input "9535684210"
click at [141, 68] on span "Add Client" at bounding box center [134, 65] width 25 height 6
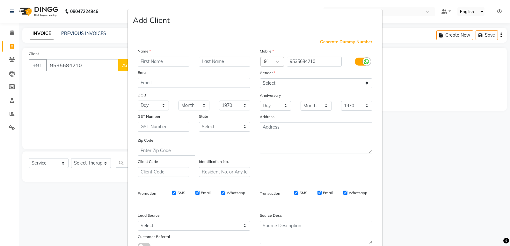
click at [169, 62] on input "text" at bounding box center [164, 62] width 52 height 10
type input "[PERSON_NAME]"
click at [295, 87] on select "Select Male Female Other Prefer Not To Say" at bounding box center [316, 83] width 112 height 10
select select "male"
click at [260, 78] on select "Select Male Female Other Prefer Not To Say" at bounding box center [316, 83] width 112 height 10
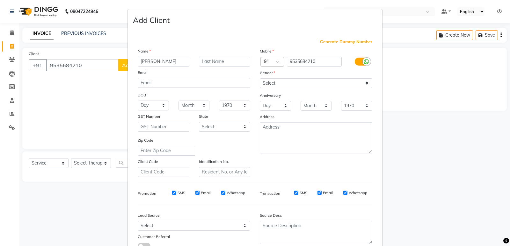
drag, startPoint x: 170, startPoint y: 194, endPoint x: 185, endPoint y: 196, distance: 15.4
click at [172, 194] on input "SMS" at bounding box center [174, 193] width 4 height 4
checkbox input "false"
drag, startPoint x: 197, startPoint y: 192, endPoint x: 219, endPoint y: 194, distance: 23.0
click at [198, 192] on div "Email" at bounding box center [202, 193] width 15 height 6
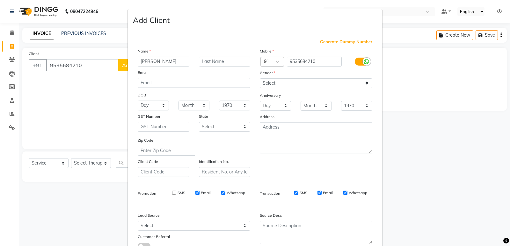
click at [222, 193] on div "Whatsapp" at bounding box center [233, 193] width 24 height 6
drag, startPoint x: 292, startPoint y: 192, endPoint x: 297, endPoint y: 193, distance: 4.6
click at [294, 192] on input "SMS" at bounding box center [296, 193] width 4 height 4
checkbox input "false"
click at [318, 193] on input "Email" at bounding box center [319, 193] width 4 height 4
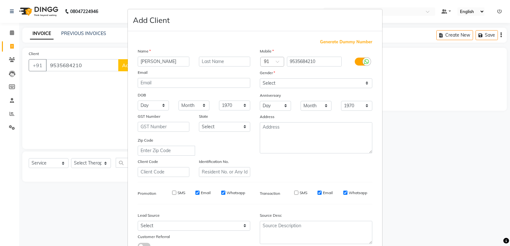
checkbox input "false"
click at [343, 192] on input "Whatsapp" at bounding box center [345, 193] width 4 height 4
checkbox input "false"
click at [196, 193] on input "Email" at bounding box center [197, 193] width 4 height 4
checkbox input "false"
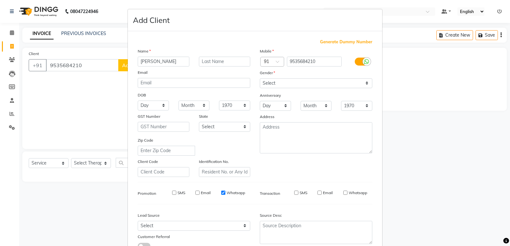
click at [218, 193] on div "SMS Email Whatsapp" at bounding box center [204, 193] width 92 height 6
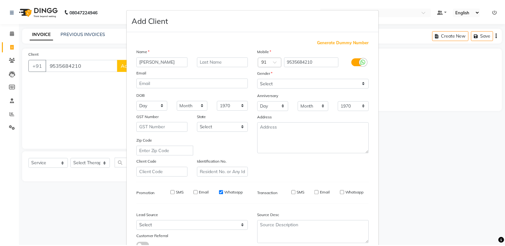
scroll to position [48, 0]
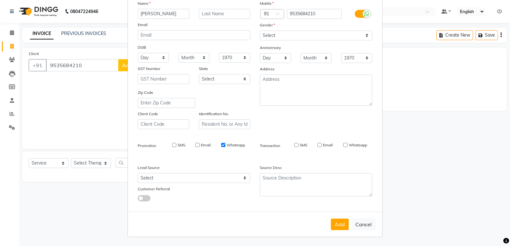
click at [221, 146] on input "Whatsapp" at bounding box center [223, 145] width 4 height 4
checkbox input "false"
click at [338, 227] on button "Add" at bounding box center [340, 224] width 18 height 11
select select
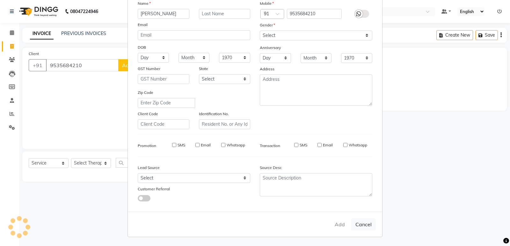
select select
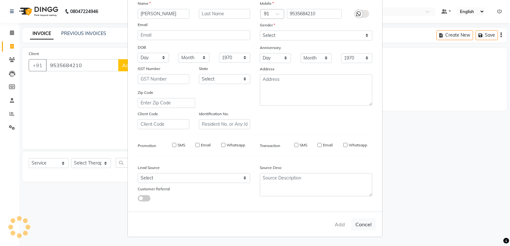
checkbox input "false"
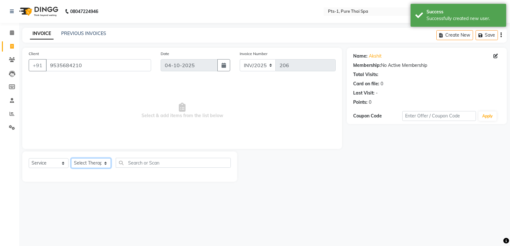
click at [86, 167] on select "Select Therapist [PERSON_NAME] anyone [PERSON_NAME] Jeje [PERSON_NAME] [PERSON_…" at bounding box center [91, 163] width 40 height 10
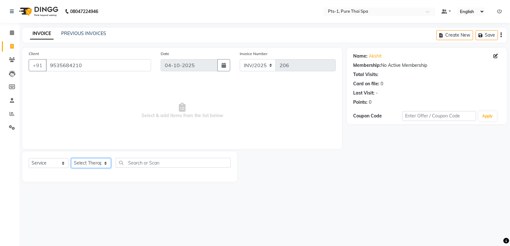
select select "88349"
click at [71, 158] on select "Select Therapist [PERSON_NAME] anyone [PERSON_NAME] Jeje [PERSON_NAME] [PERSON_…" at bounding box center [91, 163] width 40 height 10
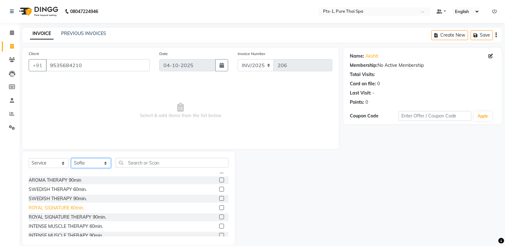
scroll to position [32, 0]
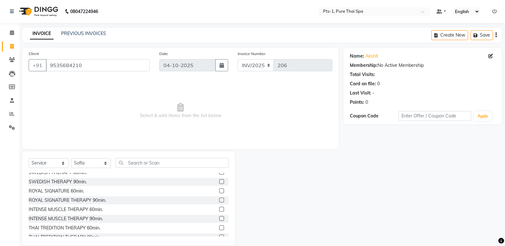
click at [213, 209] on div "INTENSE MUSCLE THERAPY 60min." at bounding box center [129, 210] width 200 height 8
click at [219, 209] on label at bounding box center [221, 209] width 5 height 5
click at [219, 209] on input "checkbox" at bounding box center [221, 210] width 4 height 4
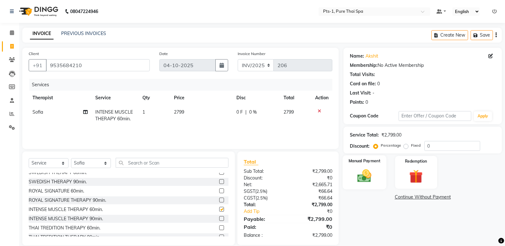
checkbox input "false"
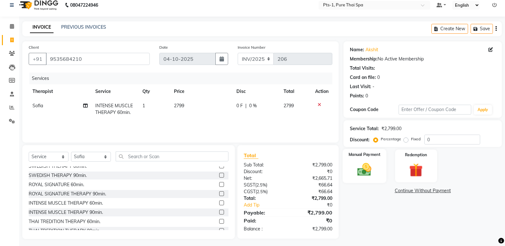
scroll to position [9, 0]
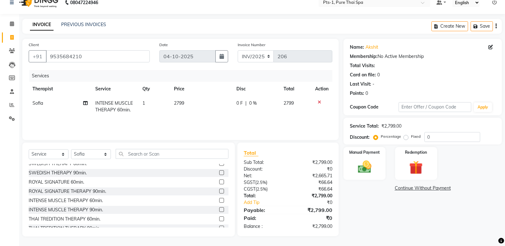
click at [411, 137] on label "Fixed" at bounding box center [416, 137] width 10 height 6
click at [405, 137] on input "Fixed" at bounding box center [407, 136] width 4 height 4
radio input "true"
drag, startPoint x: 439, startPoint y: 137, endPoint x: 392, endPoint y: 137, distance: 46.2
click at [392, 137] on div "Percentage Fixed 0" at bounding box center [427, 137] width 105 height 10
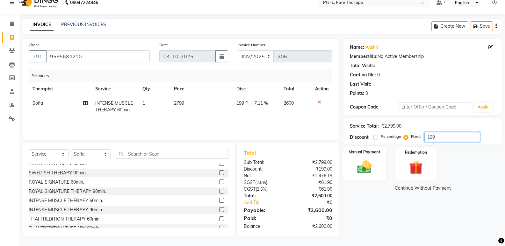
type input "199"
click at [356, 175] on img at bounding box center [364, 167] width 23 height 16
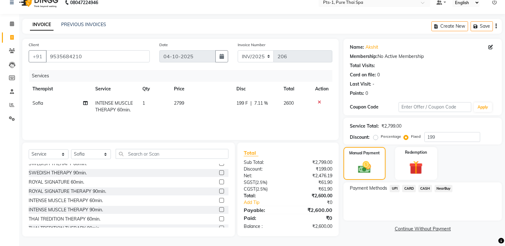
click at [410, 188] on span "CARD" at bounding box center [409, 188] width 14 height 7
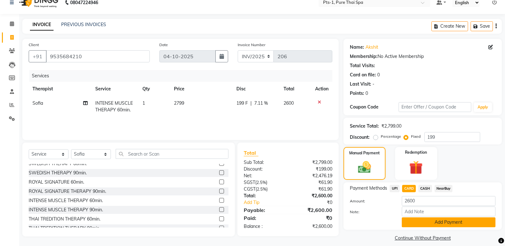
click at [419, 221] on button "Add Payment" at bounding box center [449, 223] width 94 height 10
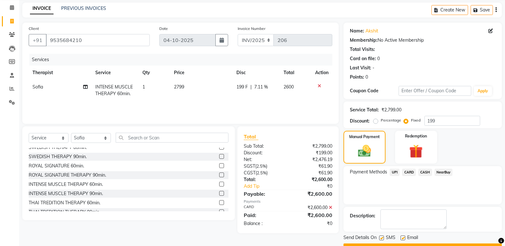
scroll to position [42, 0]
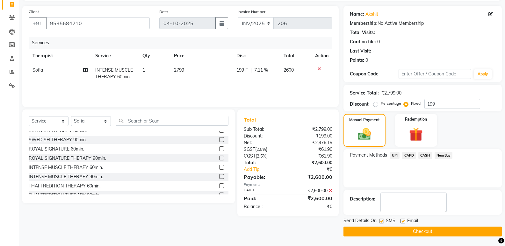
click at [401, 221] on label at bounding box center [402, 221] width 5 height 5
click at [401, 221] on input "checkbox" at bounding box center [402, 221] width 4 height 4
checkbox input "false"
click at [379, 222] on div "Send Details On SMS Email" at bounding box center [422, 222] width 158 height 8
click at [383, 222] on label at bounding box center [381, 221] width 5 height 5
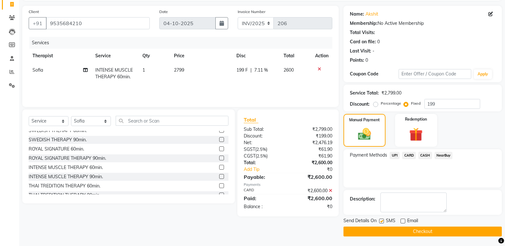
click at [383, 222] on input "checkbox" at bounding box center [381, 221] width 4 height 4
checkbox input "false"
click at [386, 231] on button "Checkout" at bounding box center [422, 232] width 158 height 10
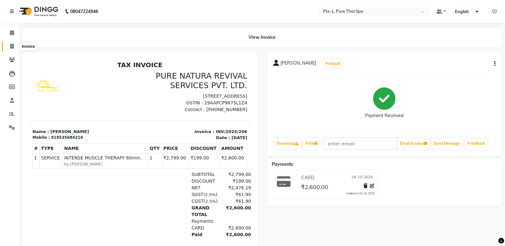
click at [11, 47] on icon at bounding box center [12, 46] width 4 height 5
select select "service"
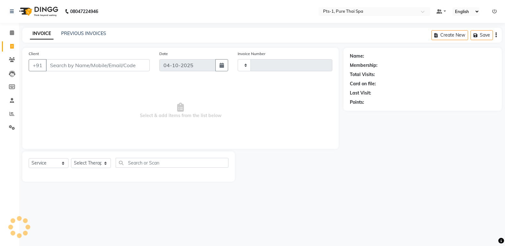
type input "207"
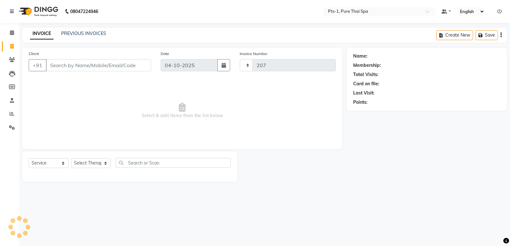
select select "9048"
click at [84, 32] on link "PREVIOUS INVOICES" at bounding box center [83, 34] width 45 height 6
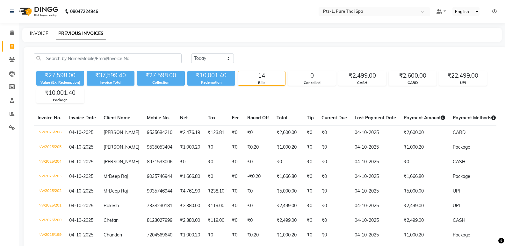
click at [31, 34] on link "INVOICE" at bounding box center [39, 34] width 18 height 6
select select "service"
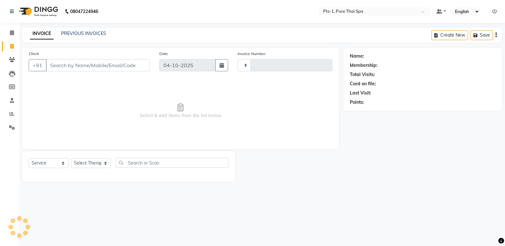
type input "207"
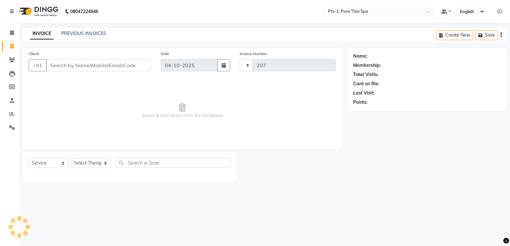
select select "9048"
click at [94, 65] on input "Client" at bounding box center [98, 65] width 105 height 12
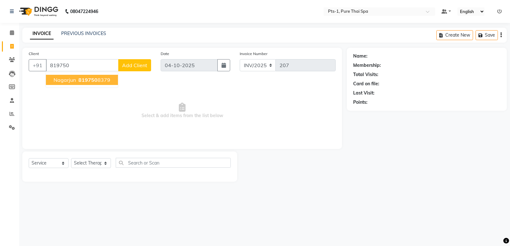
click at [85, 87] on ngb-typeahead-window "Nagarjun 819750 8379" at bounding box center [82, 80] width 73 height 16
click at [89, 79] on span "819750" at bounding box center [87, 80] width 19 height 6
type input "8197508379"
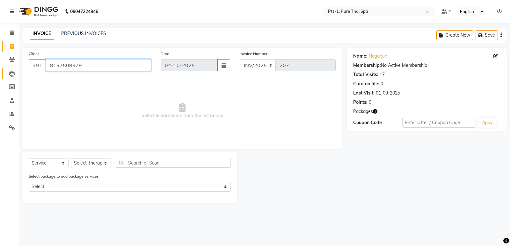
drag, startPoint x: 90, startPoint y: 67, endPoint x: 3, endPoint y: 78, distance: 88.3
click at [0, 76] on app-home "08047224946 Select Location × Pts-1, Pure Thai Spa Default Panel My Panel Engli…" at bounding box center [255, 106] width 510 height 213
click at [10, 60] on icon at bounding box center [12, 59] width 6 height 5
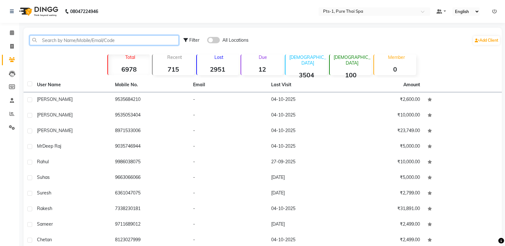
click at [110, 40] on input "text" at bounding box center [104, 40] width 149 height 10
paste input "8197508379"
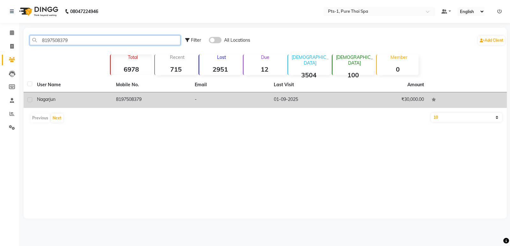
type input "8197508379"
click at [138, 98] on td "8197508379" at bounding box center [151, 100] width 79 height 16
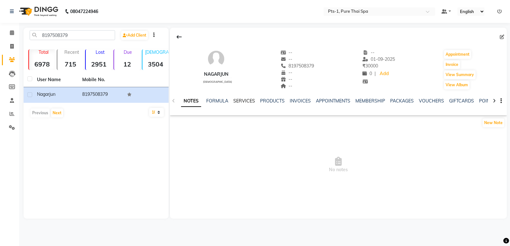
click at [243, 102] on link "SERVICES" at bounding box center [244, 101] width 22 height 6
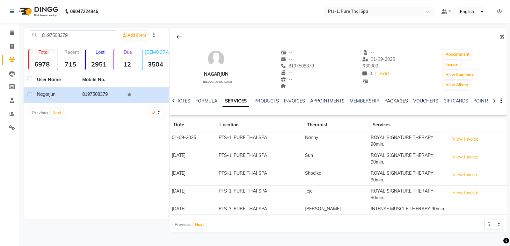
click at [397, 100] on link "PACKAGES" at bounding box center [396, 101] width 24 height 6
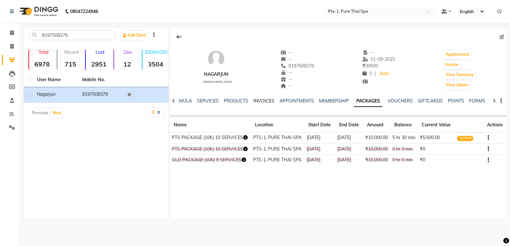
click at [258, 103] on link "INVOICES" at bounding box center [263, 101] width 21 height 6
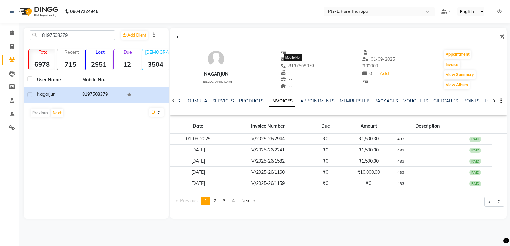
drag, startPoint x: 313, startPoint y: 65, endPoint x: 281, endPoint y: 65, distance: 31.5
click at [281, 65] on div "Nagarjun male -- -- 8197508379 Mobile No. -- -- -- -- 01-09-2025 ₹ 30000 0 | Ad…" at bounding box center [338, 66] width 337 height 47
copy span "8197508379"
click at [9, 45] on span at bounding box center [11, 46] width 11 height 7
select select "service"
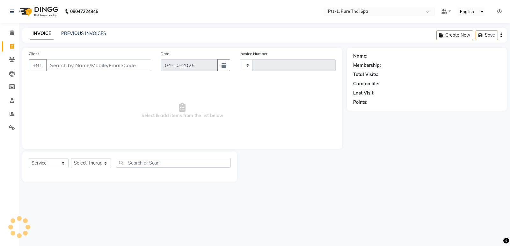
type input "207"
select select "9048"
click at [65, 65] on input "Client" at bounding box center [98, 65] width 105 height 12
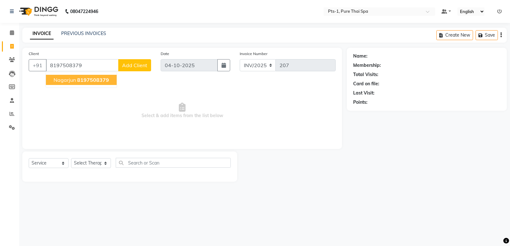
click at [71, 81] on span "Nagarjun" at bounding box center [65, 80] width 22 height 6
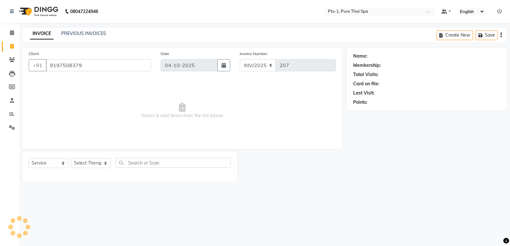
type input "8197508379"
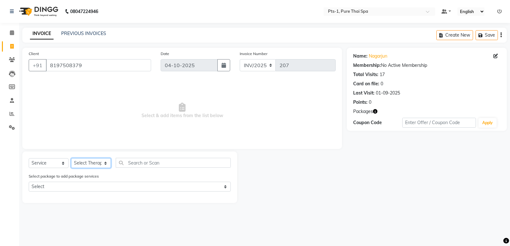
click at [94, 166] on select "Select Therapist [PERSON_NAME] anyone [PERSON_NAME] Jeje [PERSON_NAME] [PERSON_…" at bounding box center [91, 163] width 40 height 10
select select "80363"
click at [71, 158] on select "Select Therapist [PERSON_NAME] anyone [PERSON_NAME] Jeje [PERSON_NAME] [PERSON_…" at bounding box center [91, 163] width 40 height 10
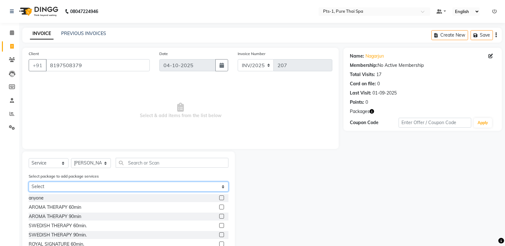
click at [96, 188] on select "Select PTS PACKAGE (10K) 10 SERVICES" at bounding box center [129, 187] width 200 height 10
select select "1: Object"
click at [29, 182] on select "Select PTS PACKAGE (10K) 10 SERVICES" at bounding box center [129, 187] width 200 height 10
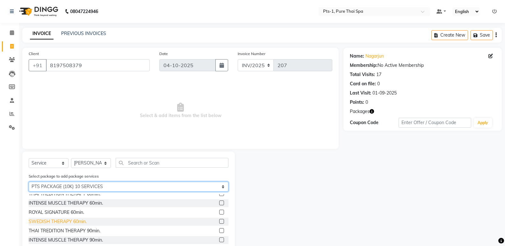
scroll to position [29, 0]
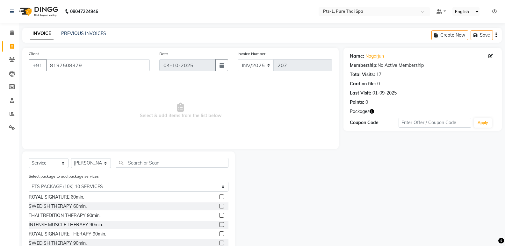
drag, startPoint x: 213, startPoint y: 234, endPoint x: 217, endPoint y: 234, distance: 3.8
click at [216, 234] on div "ROYAL SIGNATURE THERAPY 90min." at bounding box center [129, 234] width 200 height 8
click at [219, 234] on label at bounding box center [221, 234] width 5 height 5
click at [219, 234] on input "checkbox" at bounding box center [221, 234] width 4 height 4
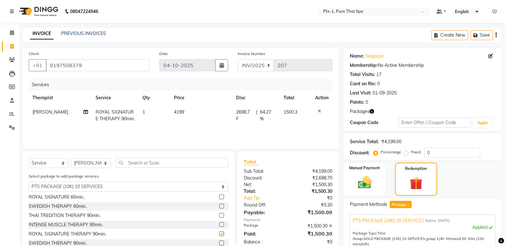
checkbox input "false"
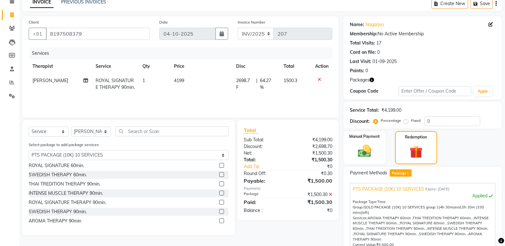
scroll to position [97, 0]
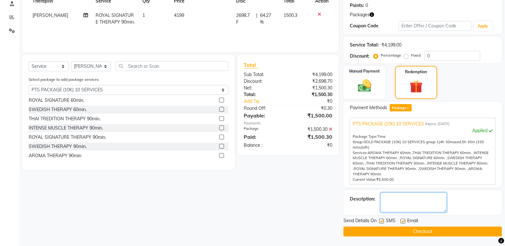
click at [404, 209] on textarea at bounding box center [413, 203] width 66 height 20
type textarea "483"
click at [400, 219] on label at bounding box center [402, 221] width 5 height 5
click at [400, 219] on input "checkbox" at bounding box center [402, 221] width 4 height 4
checkbox input "false"
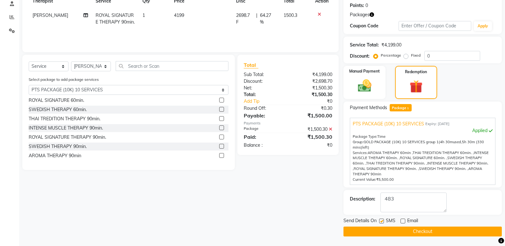
click at [382, 222] on label at bounding box center [381, 221] width 5 height 5
click at [382, 222] on input "checkbox" at bounding box center [381, 221] width 4 height 4
checkbox input "false"
click at [387, 234] on button "Checkout" at bounding box center [422, 232] width 158 height 10
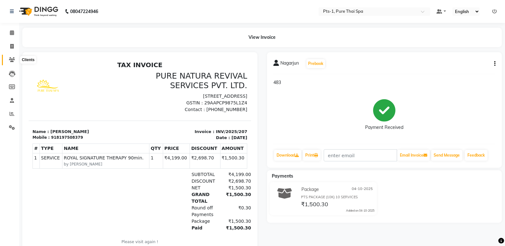
click at [12, 58] on icon at bounding box center [12, 59] width 6 height 5
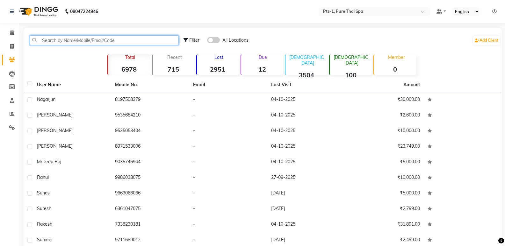
click at [120, 41] on input "text" at bounding box center [104, 40] width 149 height 10
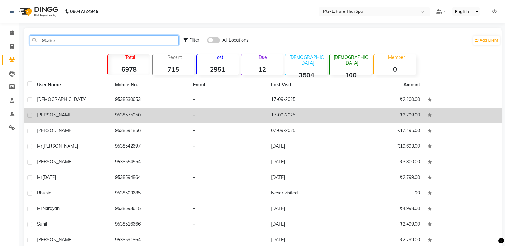
type input "95385"
click at [135, 119] on td "9538575050" at bounding box center [150, 116] width 78 height 16
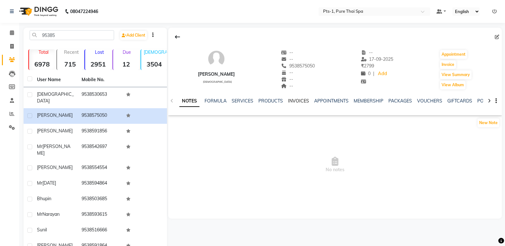
click at [296, 100] on link "INVOICES" at bounding box center [298, 101] width 21 height 6
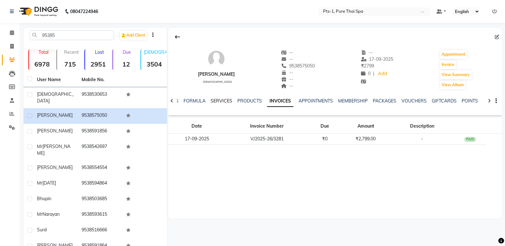
click at [223, 100] on link "SERVICES" at bounding box center [222, 101] width 22 height 6
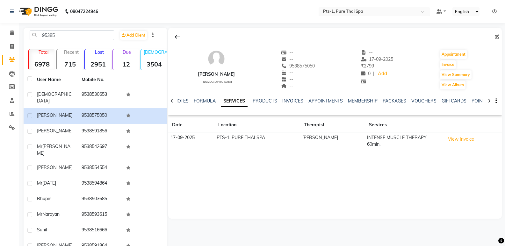
click at [399, 16] on nav "08047224946 Select Location × Pts-1, Pure Thai Spa Default Panel My Panel Engli…" at bounding box center [252, 11] width 505 height 23
click at [397, 11] on input "text" at bounding box center [368, 12] width 92 height 6
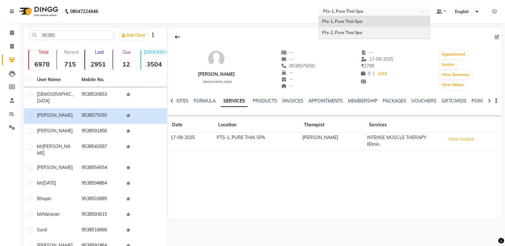
click at [376, 32] on div "Pts-2, Pure Thai Spa" at bounding box center [374, 32] width 111 height 11
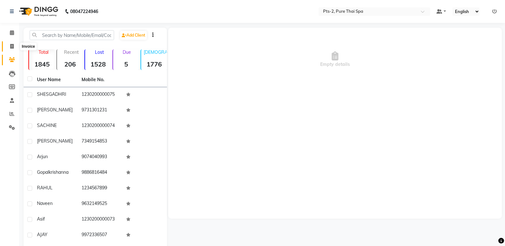
click at [8, 46] on span at bounding box center [11, 46] width 11 height 7
select select "5391"
select select "service"
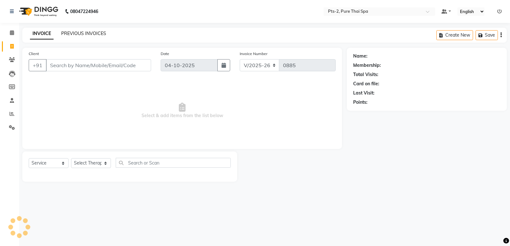
click at [91, 31] on link "PREVIOUS INVOICES" at bounding box center [83, 34] width 45 height 6
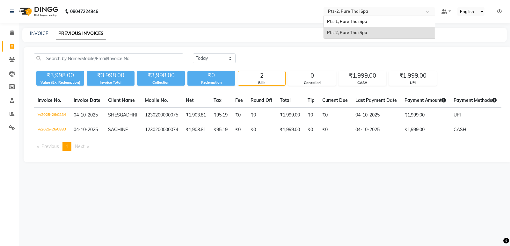
click at [377, 9] on input "text" at bounding box center [373, 12] width 92 height 6
click at [367, 21] on span "Pts-1, Pure Thai Spa" at bounding box center [347, 21] width 40 height 5
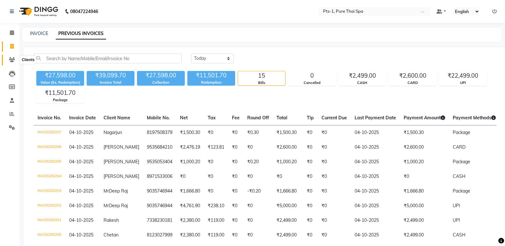
click at [12, 59] on icon at bounding box center [12, 59] width 6 height 5
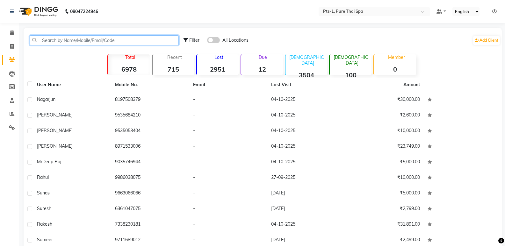
click at [51, 39] on input "text" at bounding box center [104, 40] width 149 height 10
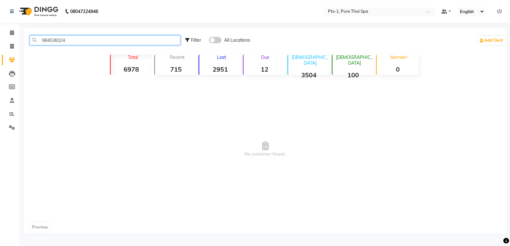
click at [63, 40] on input "984538324" at bounding box center [105, 40] width 151 height 10
click at [57, 40] on input "984538324" at bounding box center [105, 40] width 151 height 10
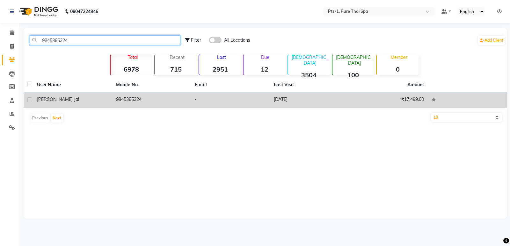
type input "9845385324"
click at [132, 98] on td "9845385324" at bounding box center [151, 100] width 79 height 16
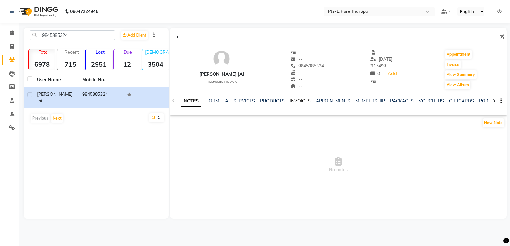
click at [295, 100] on link "INVOICES" at bounding box center [300, 101] width 21 height 6
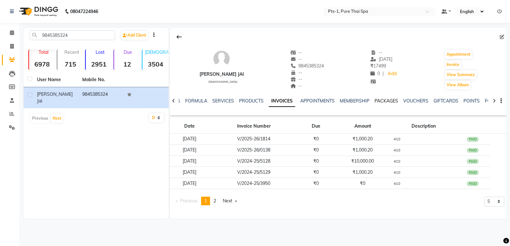
click at [388, 98] on link "PACKAGES" at bounding box center [386, 101] width 24 height 6
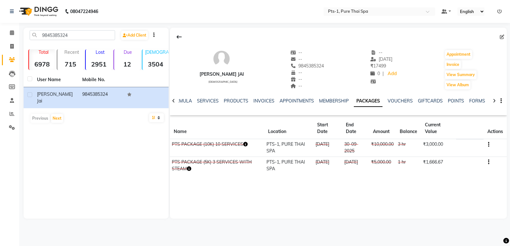
click at [486, 144] on button "button" at bounding box center [487, 144] width 4 height 7
click at [445, 145] on div "Edit" at bounding box center [457, 144] width 42 height 8
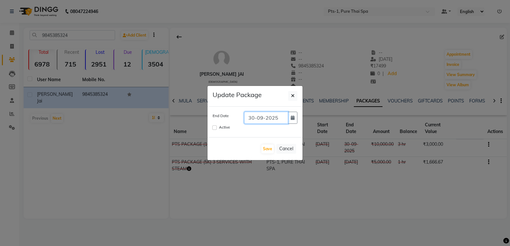
click at [262, 117] on input "30-09-2025" at bounding box center [266, 118] width 44 height 12
type input "30-12-2025"
click at [212, 128] on input "Active" at bounding box center [214, 128] width 4 height 4
checkbox input "true"
click at [264, 148] on button "Save" at bounding box center [267, 149] width 12 height 9
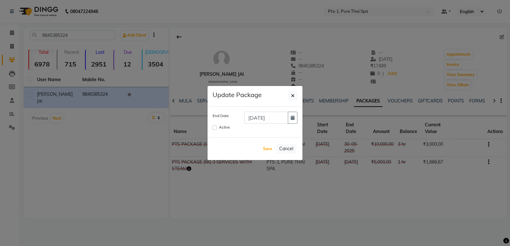
checkbox input "false"
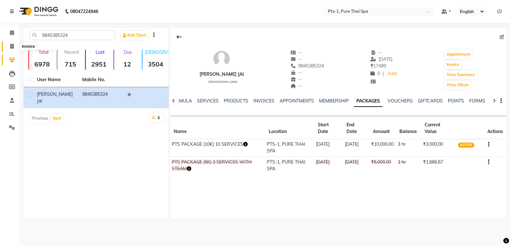
click at [14, 46] on span at bounding box center [11, 46] width 11 height 7
select select "service"
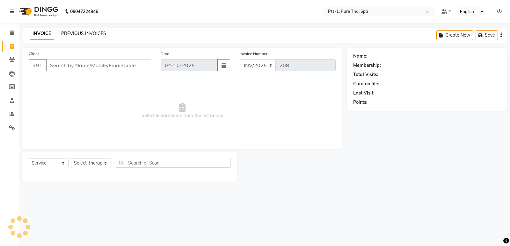
click at [80, 36] on link "PREVIOUS INVOICES" at bounding box center [83, 34] width 45 height 6
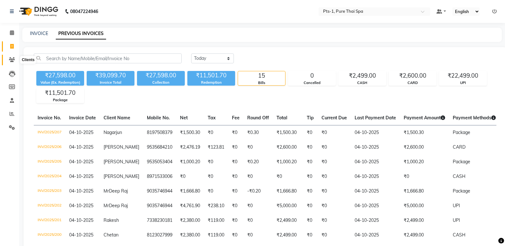
click at [11, 59] on icon at bounding box center [12, 59] width 6 height 5
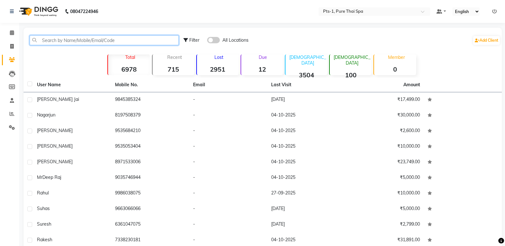
click at [73, 37] on input "text" at bounding box center [104, 40] width 149 height 10
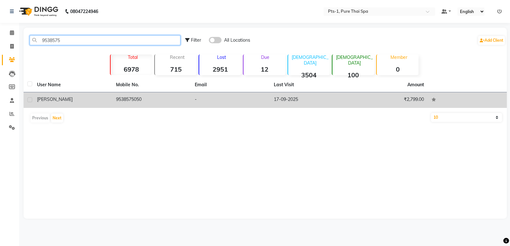
type input "9538575"
click at [260, 102] on td "-" at bounding box center [230, 100] width 79 height 16
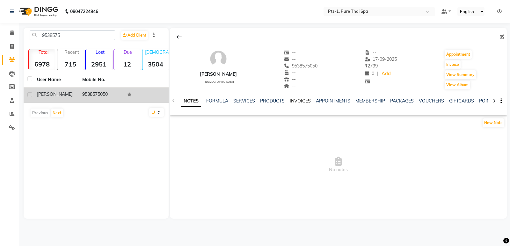
click at [299, 101] on link "INVOICES" at bounding box center [300, 101] width 21 height 6
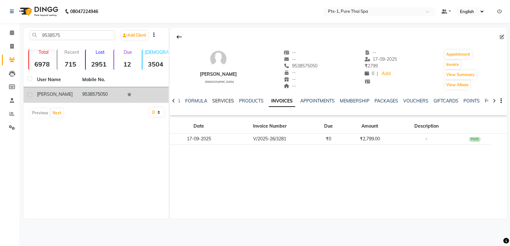
click at [222, 100] on link "SERVICES" at bounding box center [223, 101] width 22 height 6
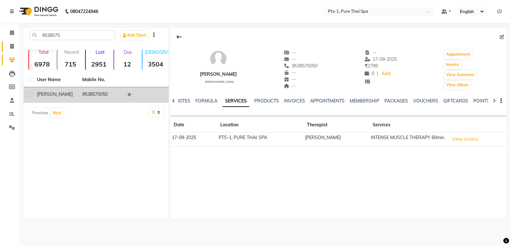
click at [11, 42] on link "Invoice" at bounding box center [9, 46] width 15 height 11
select select "service"
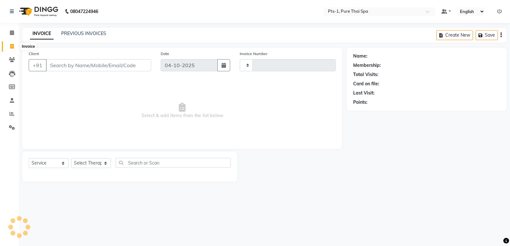
type input "208"
select select "9048"
click at [70, 33] on link "PREVIOUS INVOICES" at bounding box center [83, 34] width 45 height 6
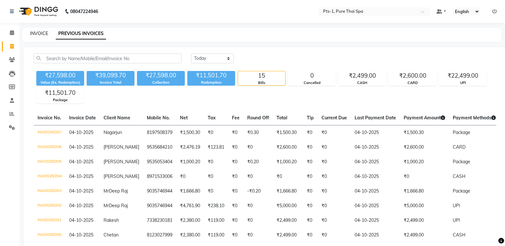
click at [36, 32] on link "INVOICE" at bounding box center [39, 34] width 18 height 6
select select "service"
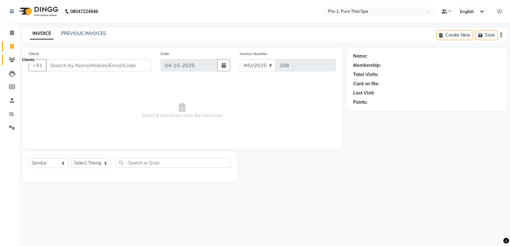
click at [16, 60] on span at bounding box center [11, 59] width 11 height 7
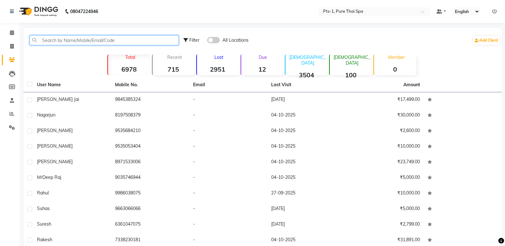
click at [47, 44] on input "text" at bounding box center [104, 40] width 149 height 10
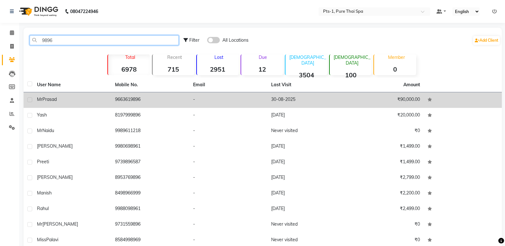
type input "9896"
click at [136, 100] on td "9663619896" at bounding box center [150, 100] width 78 height 16
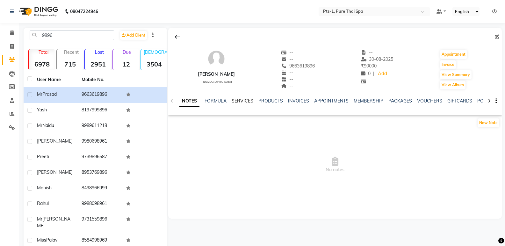
click at [232, 100] on link "SERVICES" at bounding box center [243, 101] width 22 height 6
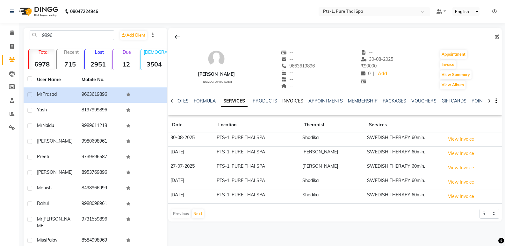
click at [292, 100] on link "INVOICES" at bounding box center [292, 101] width 21 height 6
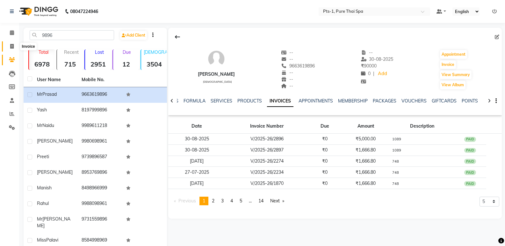
click at [11, 43] on span at bounding box center [11, 46] width 11 height 7
select select "service"
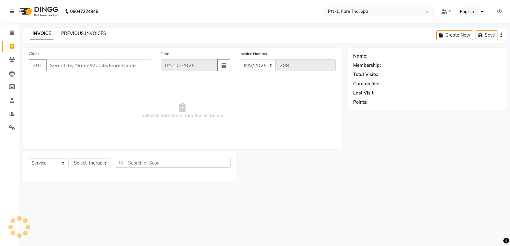
click at [71, 32] on link "PREVIOUS INVOICES" at bounding box center [83, 34] width 45 height 6
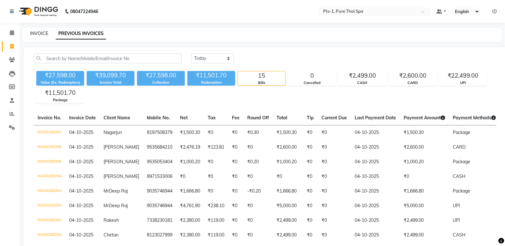
click at [40, 31] on link "INVOICE" at bounding box center [39, 34] width 18 height 6
select select "service"
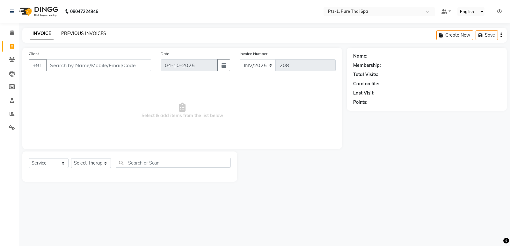
click at [72, 32] on link "PREVIOUS INVOICES" at bounding box center [83, 34] width 45 height 6
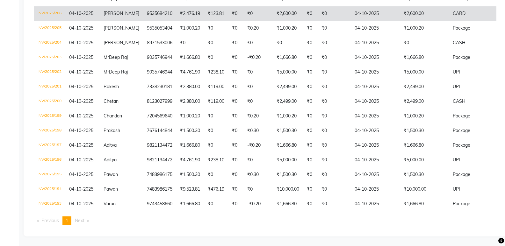
scroll to position [139, 0]
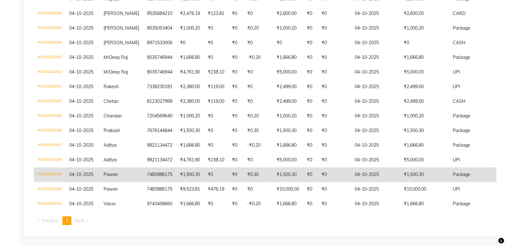
click at [351, 169] on td "04-10-2025" at bounding box center [375, 175] width 49 height 15
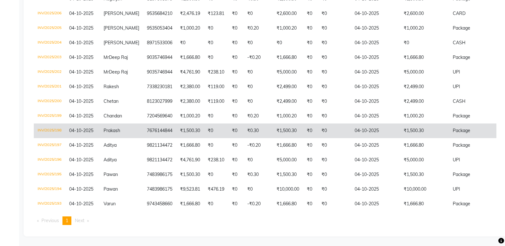
click at [275, 124] on td "₹1,500.30" at bounding box center [288, 131] width 30 height 15
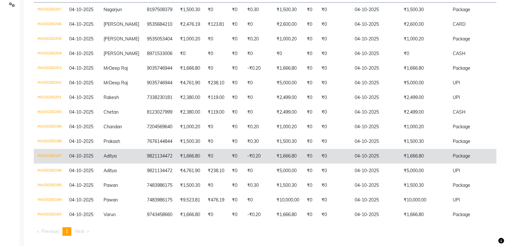
scroll to position [107, 0]
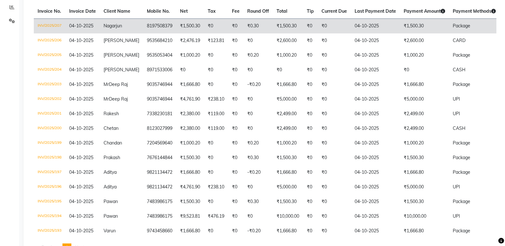
click at [276, 26] on td "₹1,500.30" at bounding box center [288, 25] width 30 height 15
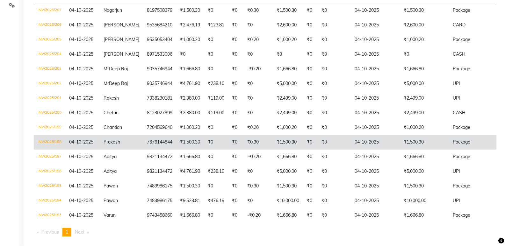
scroll to position [139, 0]
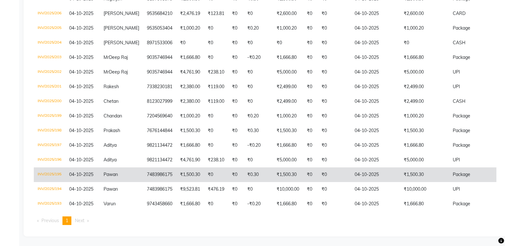
click at [293, 171] on td "₹1,500.30" at bounding box center [288, 175] width 30 height 15
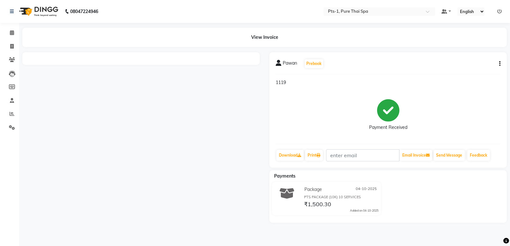
click at [499, 62] on button "button" at bounding box center [498, 64] width 4 height 7
click at [457, 68] on div "Edit Item Staff" at bounding box center [468, 68] width 44 height 8
select select "80363"
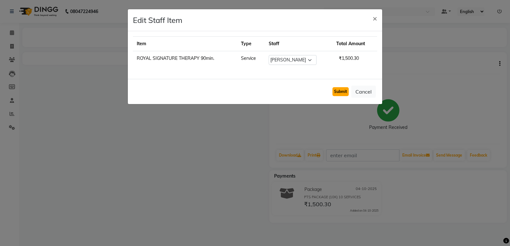
click at [339, 91] on button "Submit" at bounding box center [340, 91] width 16 height 9
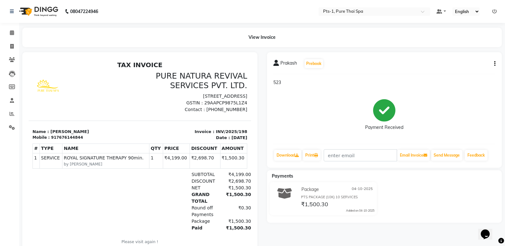
click at [493, 62] on button "button" at bounding box center [494, 64] width 4 height 7
click at [452, 68] on div "Edit Item Staff" at bounding box center [463, 68] width 44 height 8
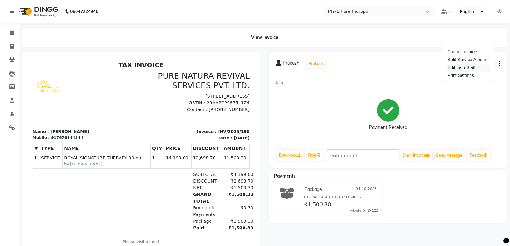
select select "80827"
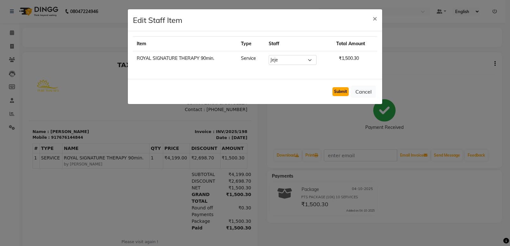
click at [338, 92] on button "Submit" at bounding box center [340, 91] width 16 height 9
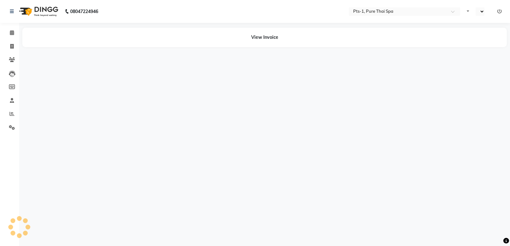
select select "en"
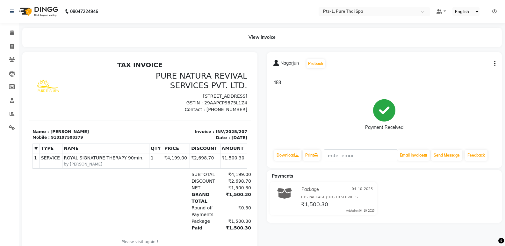
click at [493, 62] on button "button" at bounding box center [494, 64] width 4 height 7
click at [455, 66] on div "Edit Item Staff" at bounding box center [463, 68] width 44 height 8
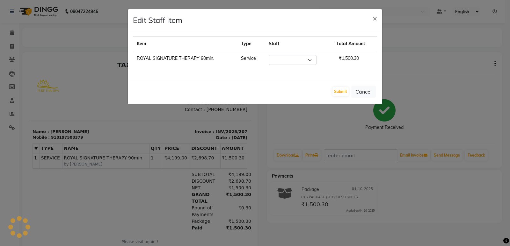
select select "80363"
click at [335, 88] on button "Submit" at bounding box center [340, 91] width 16 height 9
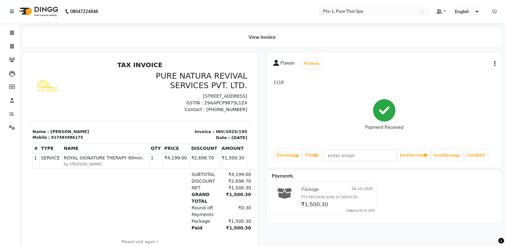
click at [495, 64] on icon "button" at bounding box center [494, 64] width 1 height 0
click at [463, 65] on div "Edit Item Staff" at bounding box center [463, 68] width 44 height 8
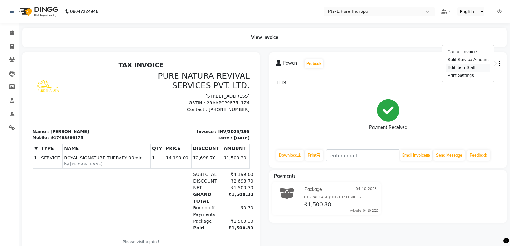
select select "80363"
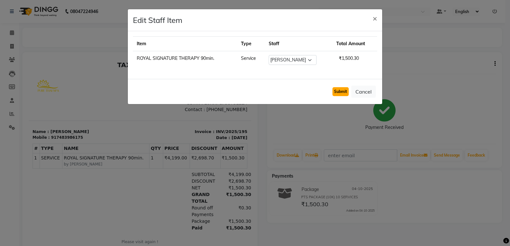
click at [339, 91] on button "Submit" at bounding box center [340, 91] width 16 height 9
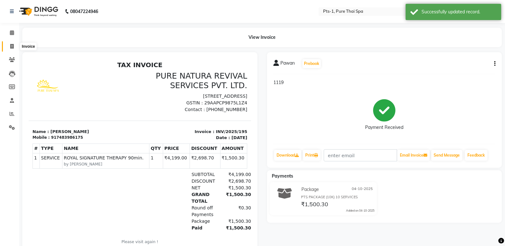
click at [14, 44] on icon at bounding box center [12, 46] width 4 height 5
select select "service"
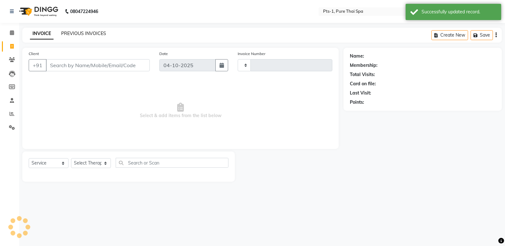
type input "208"
select select "9048"
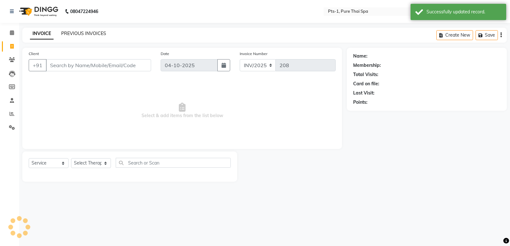
click at [80, 32] on link "PREVIOUS INVOICES" at bounding box center [83, 34] width 45 height 6
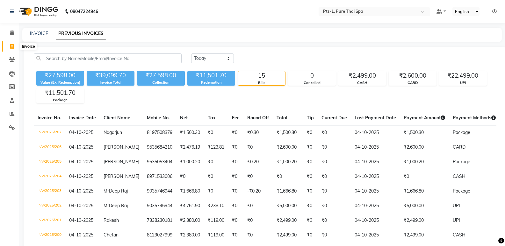
click at [13, 45] on icon at bounding box center [12, 46] width 4 height 5
select select "service"
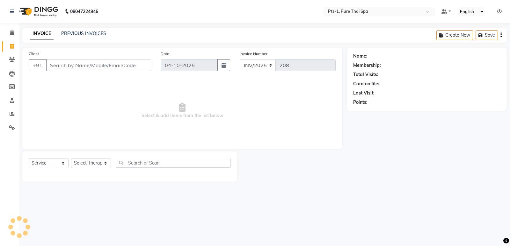
click at [57, 64] on input "Client" at bounding box center [98, 65] width 105 height 12
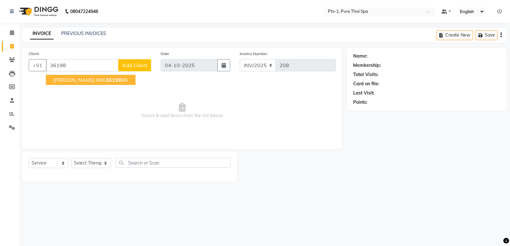
click at [78, 84] on button "[PERSON_NAME] 966 36198 96" at bounding box center [91, 80] width 90 height 10
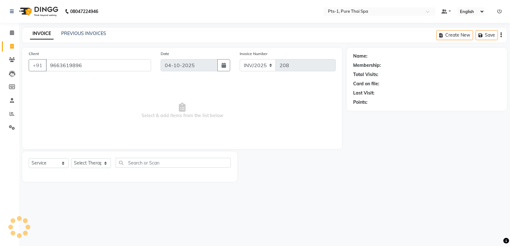
type input "9663619896"
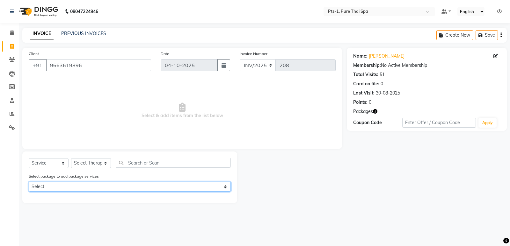
click at [91, 187] on select "Select PTS PACKAGE (5K) 3 SERVICES WITH STEAM PTS PACKAGE (5K) 3 SERVICES WITH …" at bounding box center [130, 187] width 202 height 10
select select "1: Object"
click at [29, 182] on select "Select PTS PACKAGE (5K) 3 SERVICES WITH STEAM PTS PACKAGE (5K) 3 SERVICES WITH …" at bounding box center [130, 187] width 202 height 10
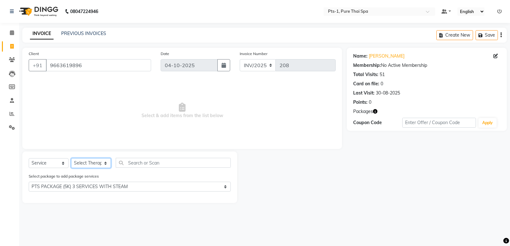
drag, startPoint x: 95, startPoint y: 164, endPoint x: 99, endPoint y: 159, distance: 6.6
click at [95, 164] on select "Select Therapist [PERSON_NAME] anyone [PERSON_NAME] Jeje [PERSON_NAME] [PERSON_…" at bounding box center [91, 163] width 40 height 10
select select "51729"
click at [71, 158] on select "Select Therapist [PERSON_NAME] anyone [PERSON_NAME] Jeje [PERSON_NAME] [PERSON_…" at bounding box center [91, 163] width 40 height 10
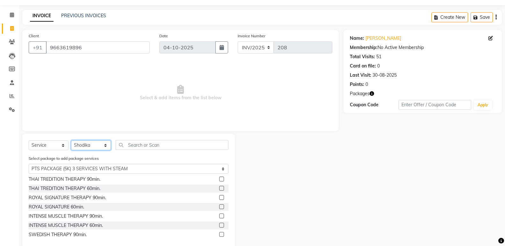
scroll to position [30, 0]
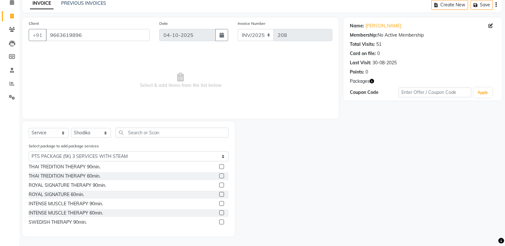
click at [219, 222] on label at bounding box center [221, 222] width 5 height 5
click at [219, 222] on input "checkbox" at bounding box center [221, 222] width 4 height 4
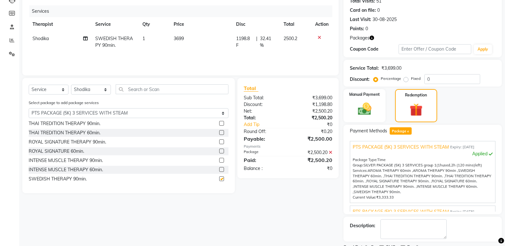
checkbox input "false"
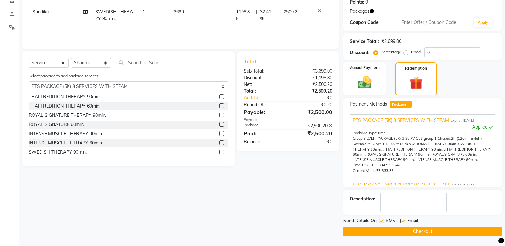
click at [380, 222] on label at bounding box center [381, 221] width 5 height 5
click at [380, 222] on input "checkbox" at bounding box center [381, 221] width 4 height 4
checkbox input "false"
click at [404, 221] on label at bounding box center [402, 221] width 5 height 5
click at [404, 221] on input "checkbox" at bounding box center [402, 221] width 4 height 4
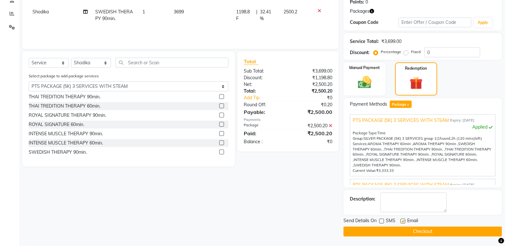
checkbox input "false"
click at [405, 211] on textarea at bounding box center [413, 203] width 66 height 20
type textarea "1089"
drag, startPoint x: 393, startPoint y: 231, endPoint x: 389, endPoint y: 233, distance: 4.6
click at [393, 231] on button "Checkout" at bounding box center [422, 232] width 158 height 10
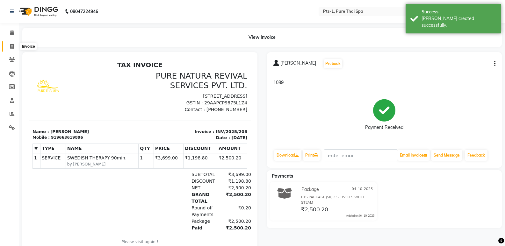
click at [12, 45] on icon at bounding box center [12, 46] width 4 height 5
select select "service"
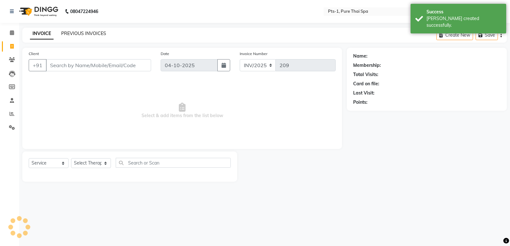
click at [84, 33] on link "PREVIOUS INVOICES" at bounding box center [83, 34] width 45 height 6
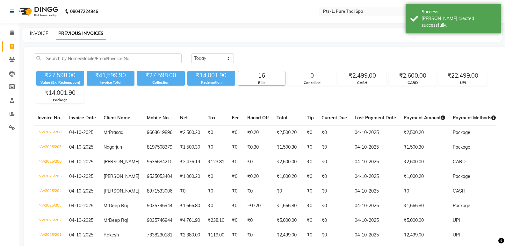
click at [41, 33] on link "INVOICE" at bounding box center [39, 34] width 18 height 6
select select "service"
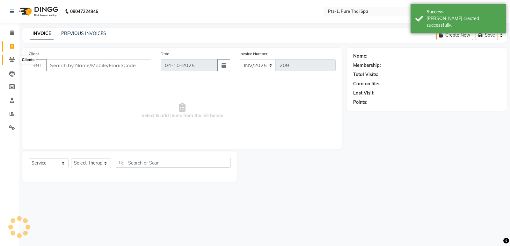
click at [12, 62] on icon at bounding box center [12, 59] width 6 height 5
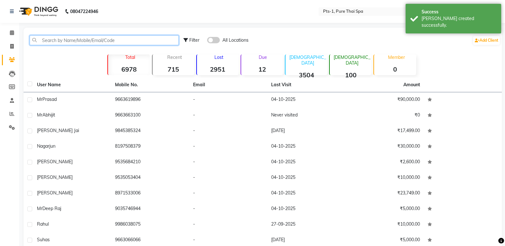
click at [44, 41] on input "text" at bounding box center [104, 40] width 149 height 10
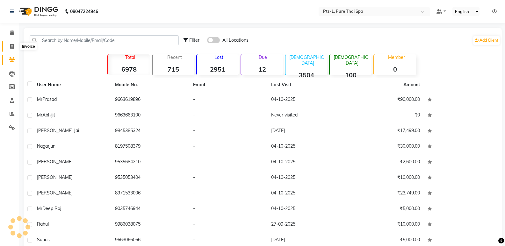
click at [11, 45] on icon at bounding box center [12, 46] width 4 height 5
select select "service"
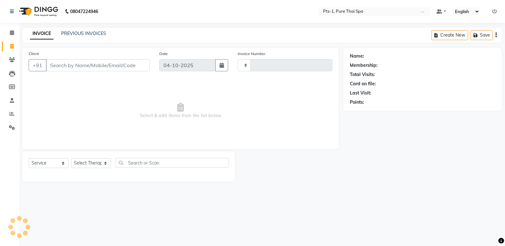
type input "209"
select select "9048"
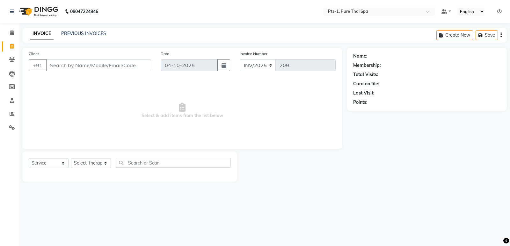
click at [60, 61] on input "Client" at bounding box center [98, 65] width 105 height 12
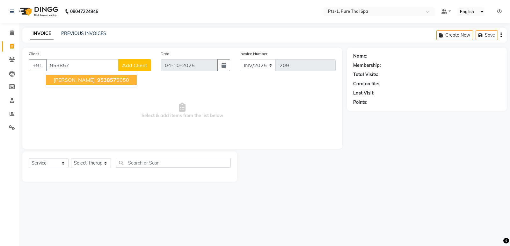
click at [97, 81] on span "953857" at bounding box center [106, 80] width 19 height 6
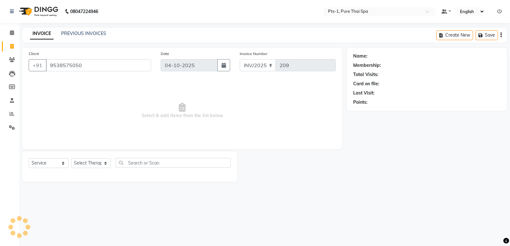
type input "9538575050"
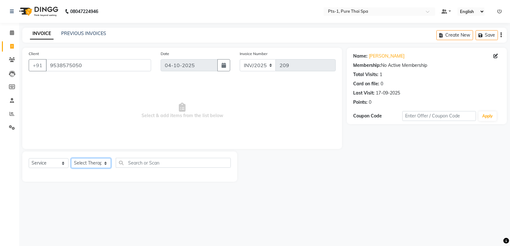
click at [97, 164] on select "Select Therapist [PERSON_NAME] anyone [PERSON_NAME] Jeje [PERSON_NAME] [PERSON_…" at bounding box center [91, 163] width 40 height 10
select select "34866"
click at [71, 158] on select "Select Therapist [PERSON_NAME] anyone [PERSON_NAME] Jeje [PERSON_NAME] [PERSON_…" at bounding box center [91, 163] width 40 height 10
click at [38, 164] on select "Select Service Product Membership Package Voucher Prepaid Gift Card" at bounding box center [49, 163] width 40 height 10
select select "package"
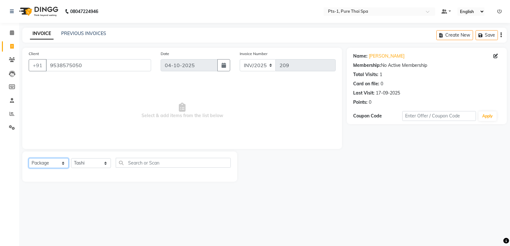
click at [29, 158] on select "Select Service Product Membership Package Voucher Prepaid Gift Card" at bounding box center [49, 163] width 40 height 10
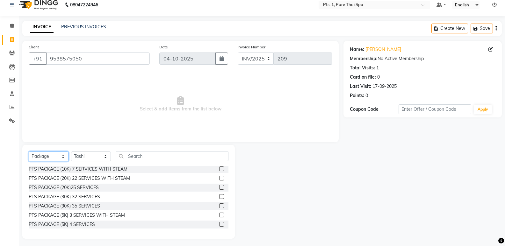
scroll to position [9, 0]
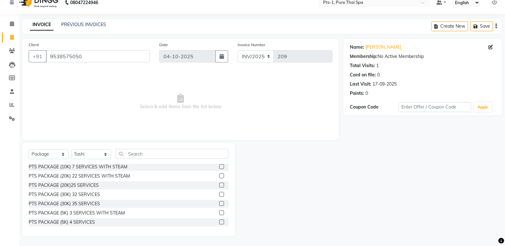
click at [219, 212] on label at bounding box center [221, 213] width 5 height 5
click at [219, 212] on input "checkbox" at bounding box center [221, 213] width 4 height 4
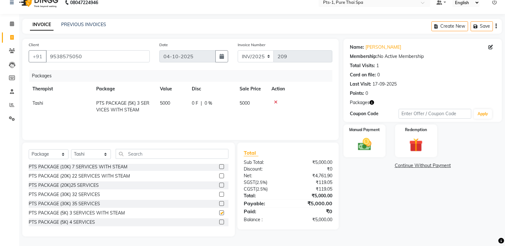
checkbox input "false"
drag, startPoint x: 83, startPoint y: 58, endPoint x: 5, endPoint y: 58, distance: 77.4
click at [5, 58] on app-home "08047224946 Select Location × Pts-1, Pure Thai Spa Default Panel My Panel Engli…" at bounding box center [252, 118] width 505 height 255
click at [363, 147] on img at bounding box center [364, 144] width 23 height 16
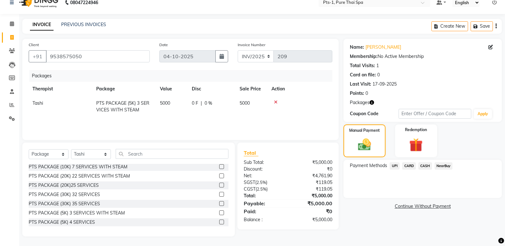
click at [425, 166] on span "CASH" at bounding box center [425, 165] width 14 height 7
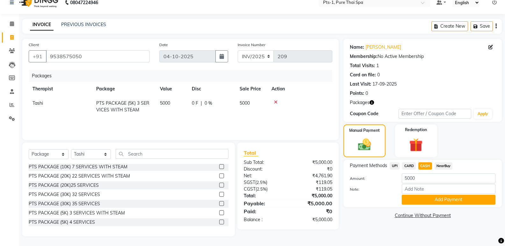
click at [425, 205] on div "Payment Methods UPI CARD CASH NearBuy Amount: 5000 Note: Add Payment" at bounding box center [422, 183] width 158 height 47
click at [421, 196] on button "Add Payment" at bounding box center [449, 200] width 94 height 10
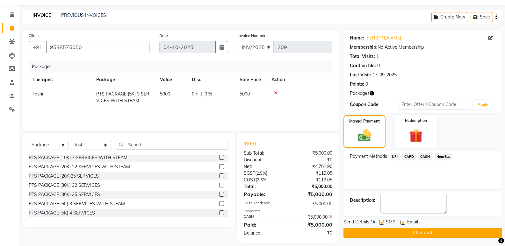
scroll to position [25, 0]
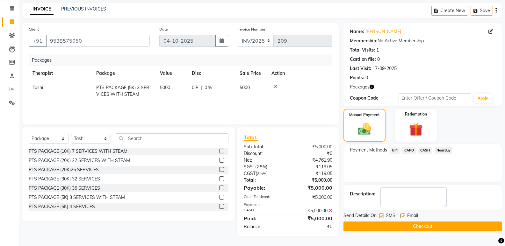
click at [382, 214] on label at bounding box center [381, 216] width 5 height 5
click at [382, 214] on input "checkbox" at bounding box center [381, 216] width 4 height 4
checkbox input "false"
click at [403, 216] on label at bounding box center [402, 216] width 5 height 5
click at [403, 216] on input "checkbox" at bounding box center [402, 216] width 4 height 4
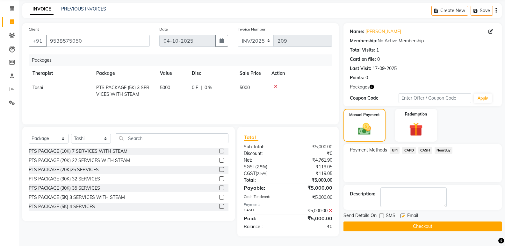
checkbox input "false"
click at [401, 200] on textarea at bounding box center [413, 198] width 66 height 20
type textarea "1121"
click at [379, 225] on button "Checkout" at bounding box center [422, 227] width 158 height 10
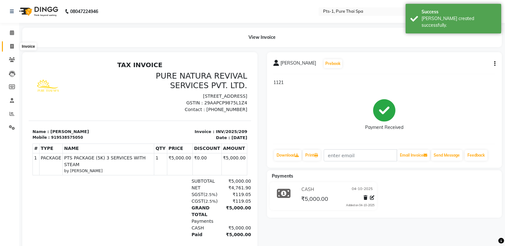
click at [14, 46] on icon at bounding box center [12, 46] width 4 height 5
select select "service"
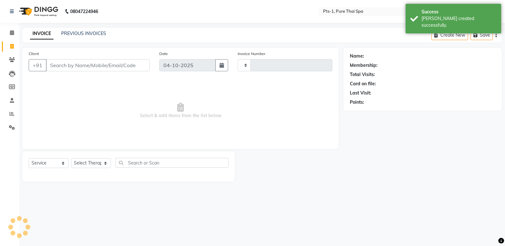
type input "210"
select select "9048"
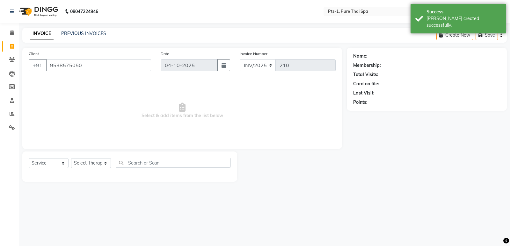
type input "9538575050"
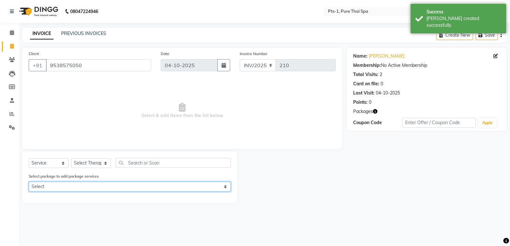
click at [78, 187] on select "Select PTS PACKAGE (5K) 3 SERVICES WITH STEAM" at bounding box center [130, 187] width 202 height 10
select select "1: Object"
click at [29, 182] on select "Select PTS PACKAGE (5K) 3 SERVICES WITH STEAM" at bounding box center [130, 187] width 202 height 10
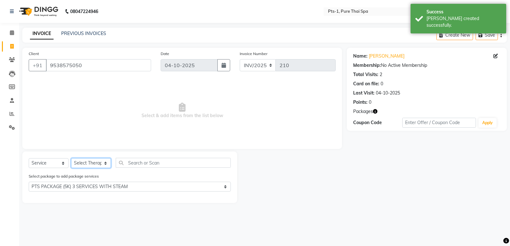
click at [82, 165] on select "Select Therapist [PERSON_NAME] anyone [PERSON_NAME] Jeje [PERSON_NAME] [PERSON_…" at bounding box center [91, 163] width 40 height 10
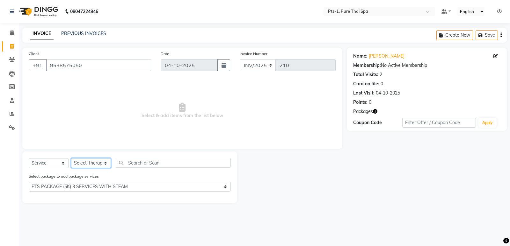
select select "80363"
click at [71, 158] on select "Select Therapist [PERSON_NAME] anyone [PERSON_NAME] Jeje [PERSON_NAME] [PERSON_…" at bounding box center [91, 163] width 40 height 10
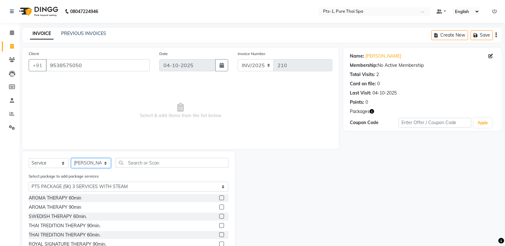
scroll to position [29, 0]
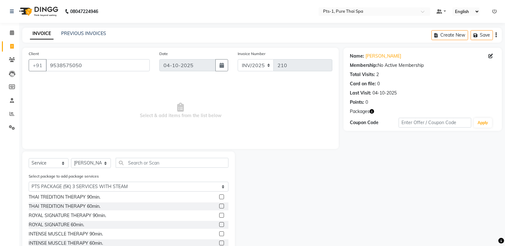
click at [219, 224] on label at bounding box center [221, 224] width 5 height 5
click at [219, 224] on input "checkbox" at bounding box center [221, 225] width 4 height 4
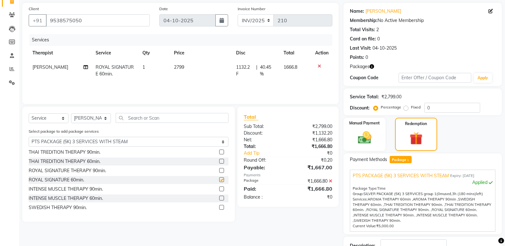
checkbox input "false"
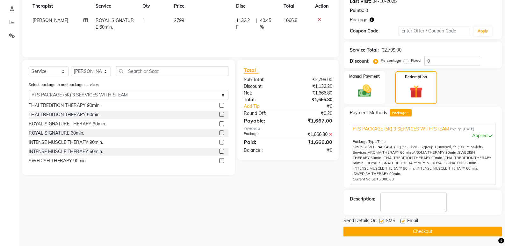
click at [382, 223] on label at bounding box center [381, 221] width 5 height 5
click at [382, 223] on input "checkbox" at bounding box center [381, 221] width 4 height 4
checkbox input "false"
click at [403, 220] on label at bounding box center [402, 221] width 5 height 5
click at [403, 220] on input "checkbox" at bounding box center [402, 221] width 4 height 4
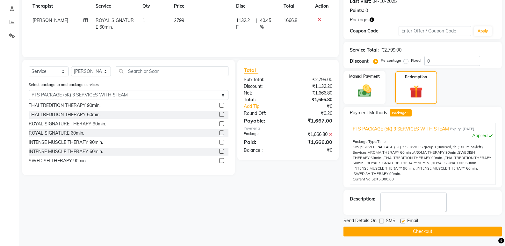
checkbox input "false"
click at [397, 203] on textarea at bounding box center [413, 203] width 66 height 20
type textarea "1121"
click at [382, 231] on button "Checkout" at bounding box center [422, 232] width 158 height 10
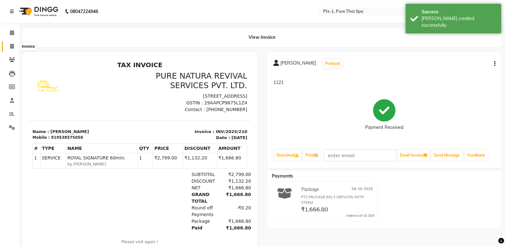
click at [12, 47] on icon at bounding box center [12, 46] width 4 height 5
select select "service"
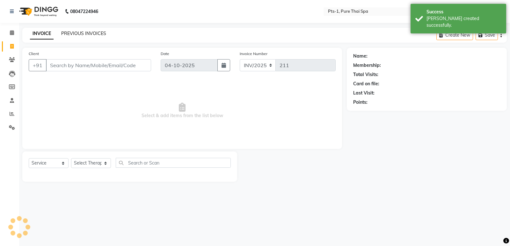
click at [73, 33] on link "PREVIOUS INVOICES" at bounding box center [83, 34] width 45 height 6
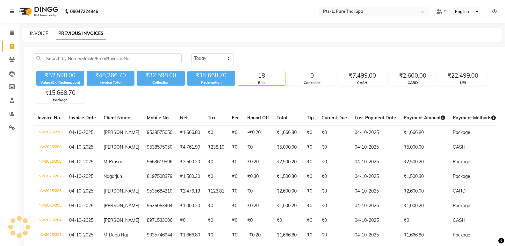
click at [38, 32] on link "INVOICE" at bounding box center [39, 34] width 18 height 6
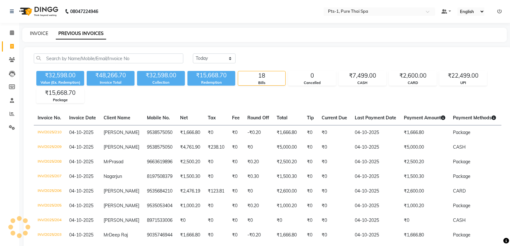
select select "service"
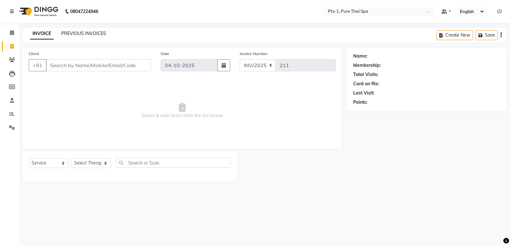
click at [68, 31] on link "PREVIOUS INVOICES" at bounding box center [83, 34] width 45 height 6
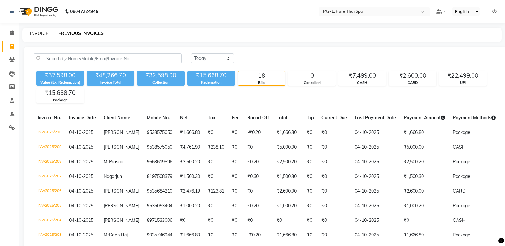
click at [42, 33] on link "INVOICE" at bounding box center [39, 34] width 18 height 6
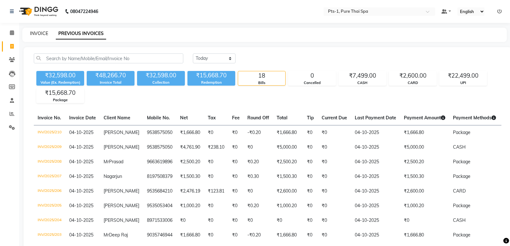
select select "service"
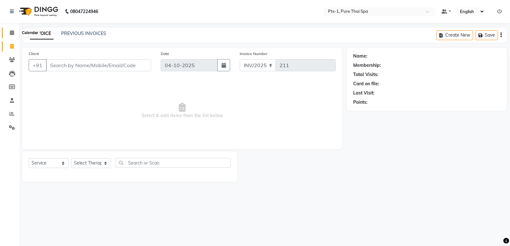
click at [14, 33] on icon at bounding box center [12, 32] width 4 height 5
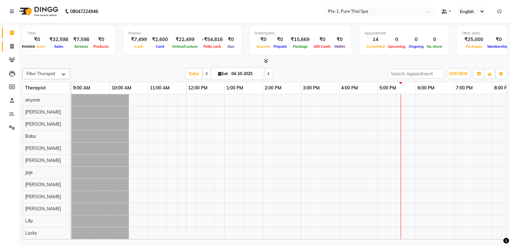
click at [10, 47] on icon at bounding box center [12, 46] width 4 height 5
select select "service"
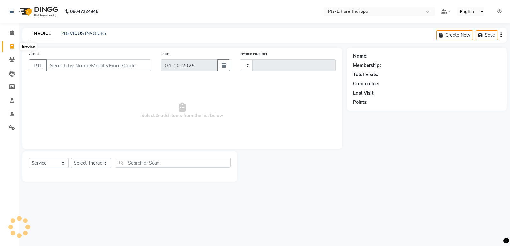
type input "211"
select select "9048"
click at [69, 32] on link "PREVIOUS INVOICES" at bounding box center [83, 34] width 45 height 6
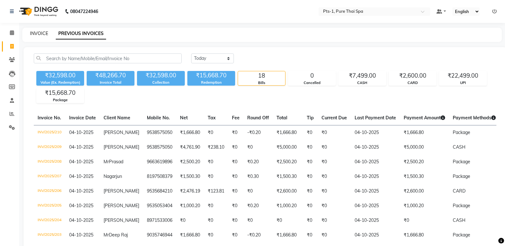
click at [44, 33] on link "INVOICE" at bounding box center [39, 34] width 18 height 6
select select "service"
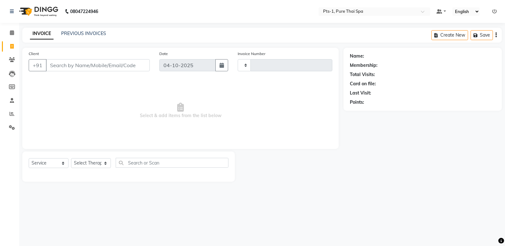
type input "211"
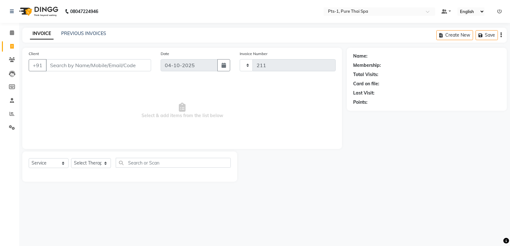
select select "9048"
click at [79, 33] on link "PREVIOUS INVOICES" at bounding box center [83, 34] width 45 height 6
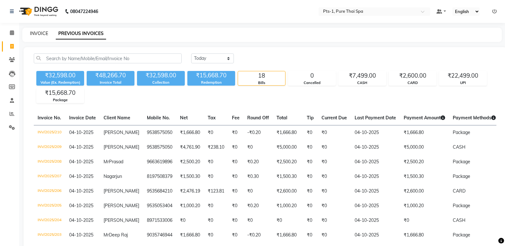
click at [38, 34] on link "INVOICE" at bounding box center [39, 34] width 18 height 6
select select "service"
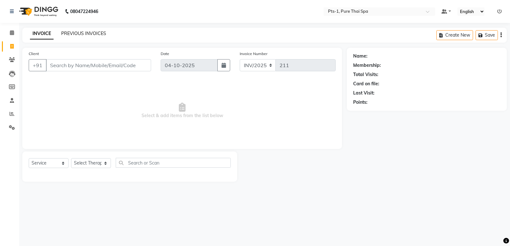
click at [76, 36] on link "PREVIOUS INVOICES" at bounding box center [83, 34] width 45 height 6
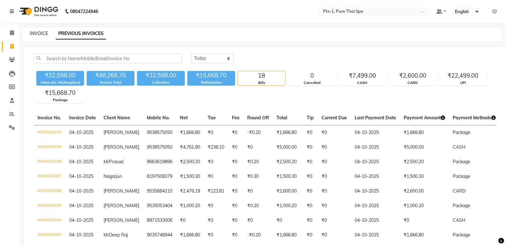
click at [44, 33] on link "INVOICE" at bounding box center [39, 34] width 18 height 6
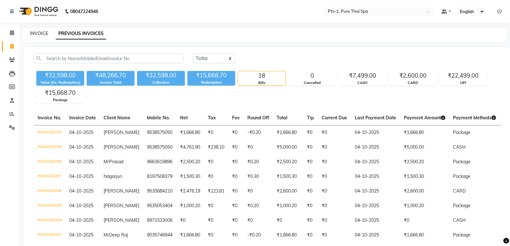
select select "service"
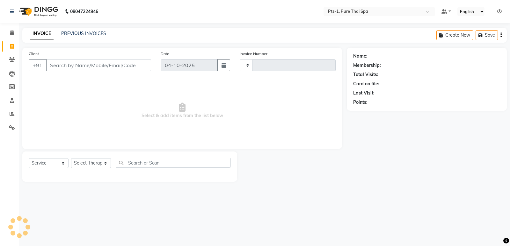
type input "211"
select select "9048"
click at [12, 32] on icon at bounding box center [12, 32] width 4 height 5
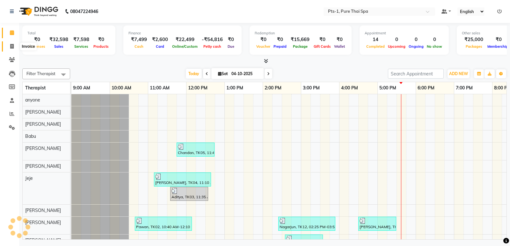
click at [14, 47] on span at bounding box center [11, 46] width 11 height 7
select select "service"
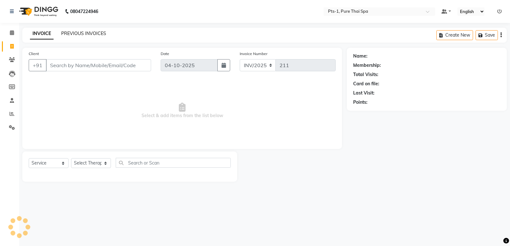
click at [78, 31] on link "PREVIOUS INVOICES" at bounding box center [83, 34] width 45 height 6
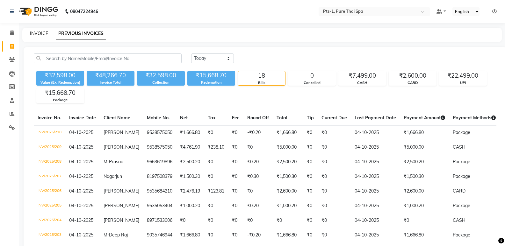
click at [39, 32] on link "INVOICE" at bounding box center [39, 34] width 18 height 6
select select "service"
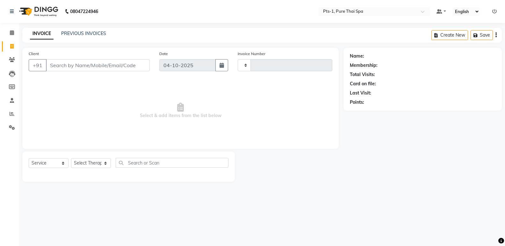
type input "211"
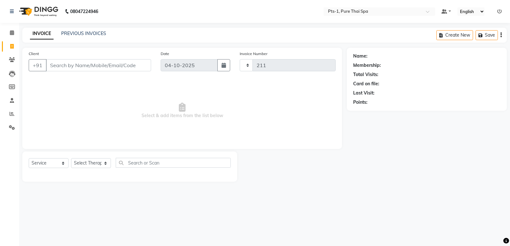
select select "9048"
click at [89, 33] on link "PREVIOUS INVOICES" at bounding box center [83, 34] width 45 height 6
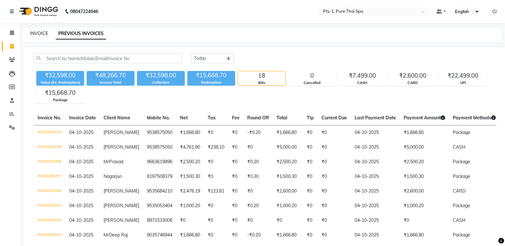
click at [40, 33] on link "INVOICE" at bounding box center [39, 34] width 18 height 6
select select "service"
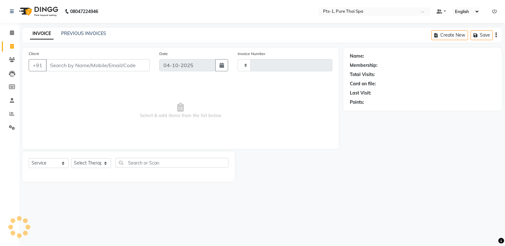
type input "211"
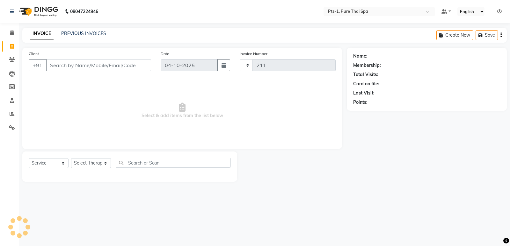
select select "9048"
click at [93, 31] on link "PREVIOUS INVOICES" at bounding box center [83, 34] width 45 height 6
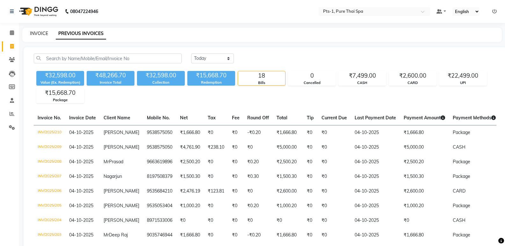
click at [39, 33] on link "INVOICE" at bounding box center [39, 34] width 18 height 6
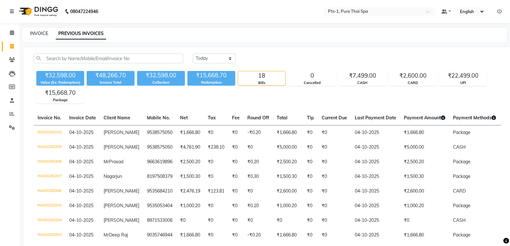
select select "service"
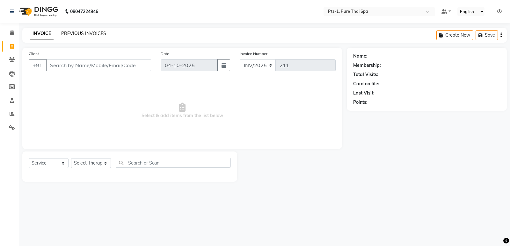
click at [75, 34] on link "PREVIOUS INVOICES" at bounding box center [83, 34] width 45 height 6
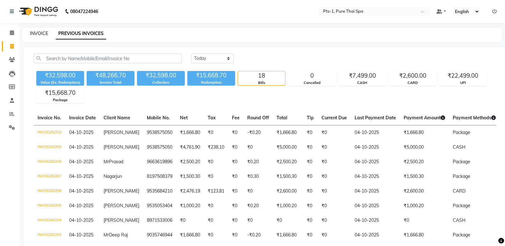
click at [36, 32] on link "INVOICE" at bounding box center [39, 34] width 18 height 6
select select "service"
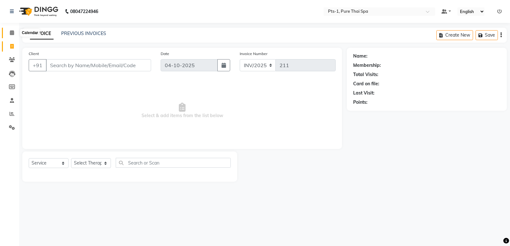
click at [9, 33] on span at bounding box center [11, 32] width 11 height 7
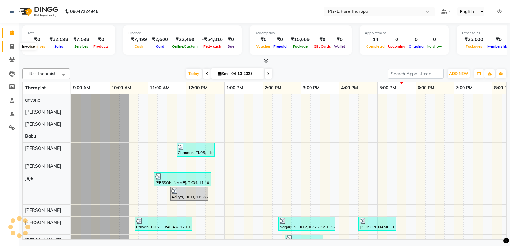
click at [10, 46] on icon at bounding box center [12, 46] width 4 height 5
select select "service"
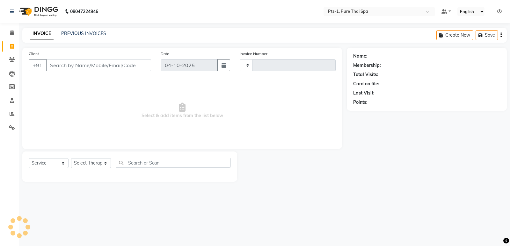
type input "211"
select select "9048"
click at [66, 33] on link "PREVIOUS INVOICES" at bounding box center [83, 34] width 45 height 6
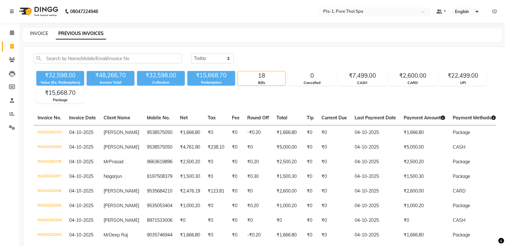
click at [38, 34] on link "INVOICE" at bounding box center [39, 34] width 18 height 6
select select "service"
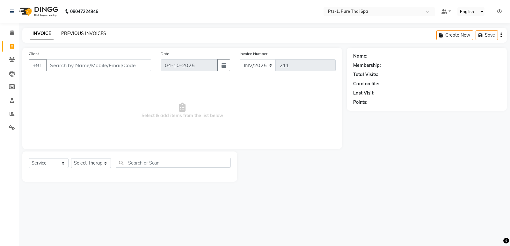
click at [89, 31] on link "PREVIOUS INVOICES" at bounding box center [83, 34] width 45 height 6
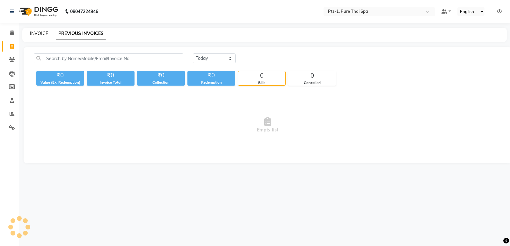
click at [46, 34] on link "INVOICE" at bounding box center [39, 34] width 18 height 6
select select "service"
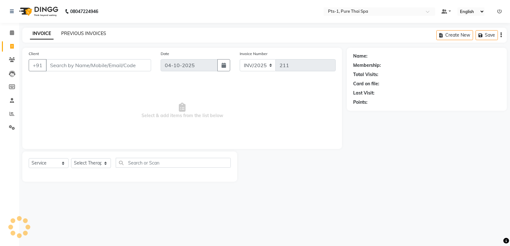
click at [70, 33] on link "PREVIOUS INVOICES" at bounding box center [83, 34] width 45 height 6
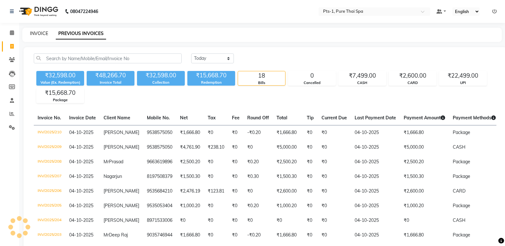
click at [42, 34] on link "INVOICE" at bounding box center [39, 34] width 18 height 6
select select "service"
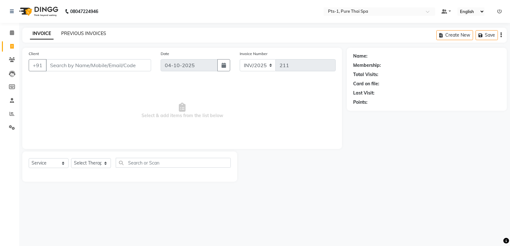
click at [72, 33] on link "PREVIOUS INVOICES" at bounding box center [83, 34] width 45 height 6
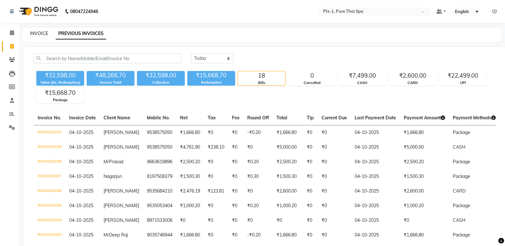
click at [41, 33] on link "INVOICE" at bounding box center [39, 34] width 18 height 6
select select "service"
